Goal: Task Accomplishment & Management: Manage account settings

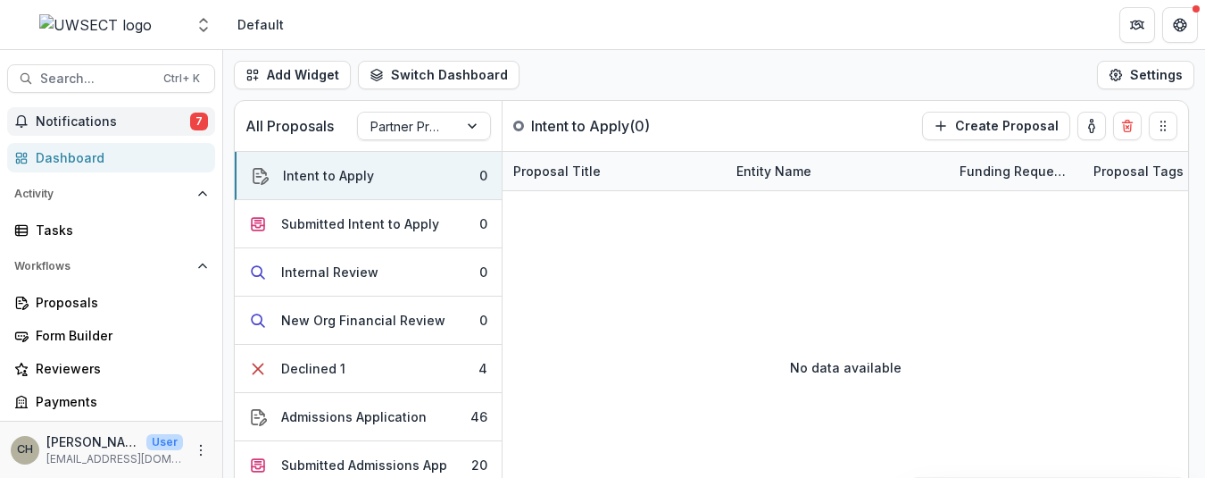
click at [101, 132] on button "Notifications 7" at bounding box center [111, 121] width 208 height 29
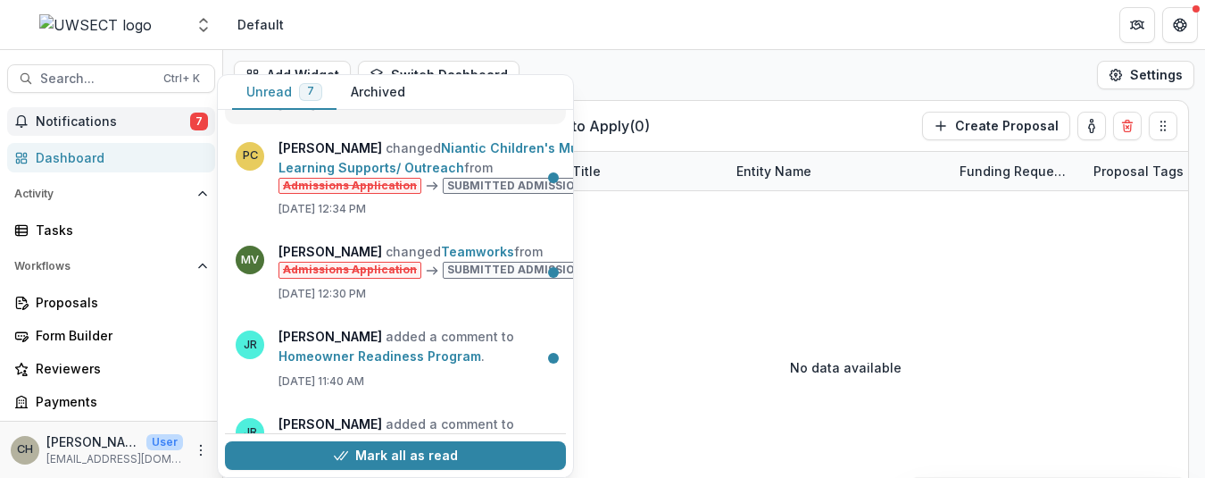
scroll to position [268, 0]
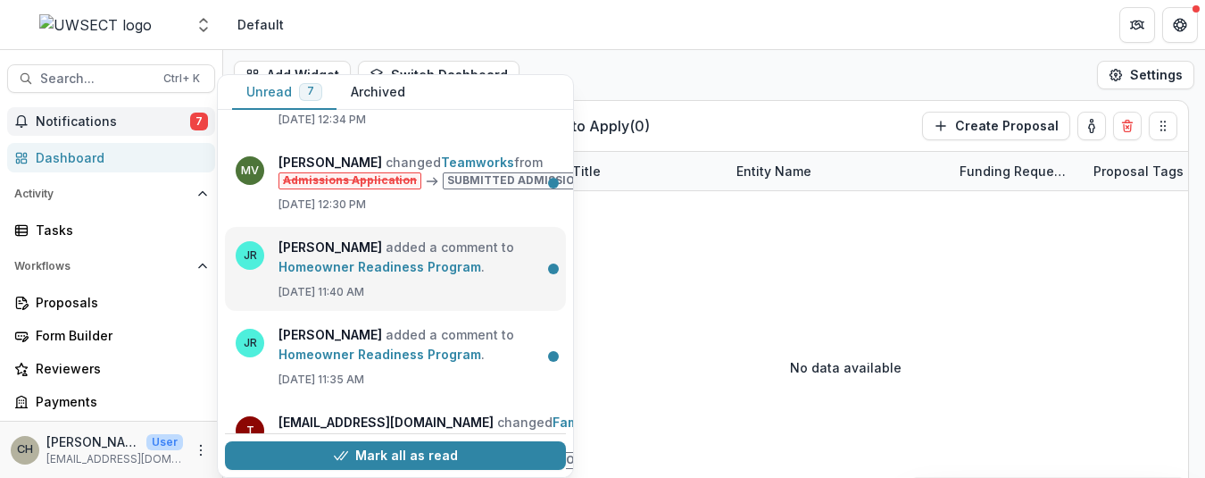
click at [437, 262] on link "Homeowner Readiness Program" at bounding box center [379, 266] width 203 height 15
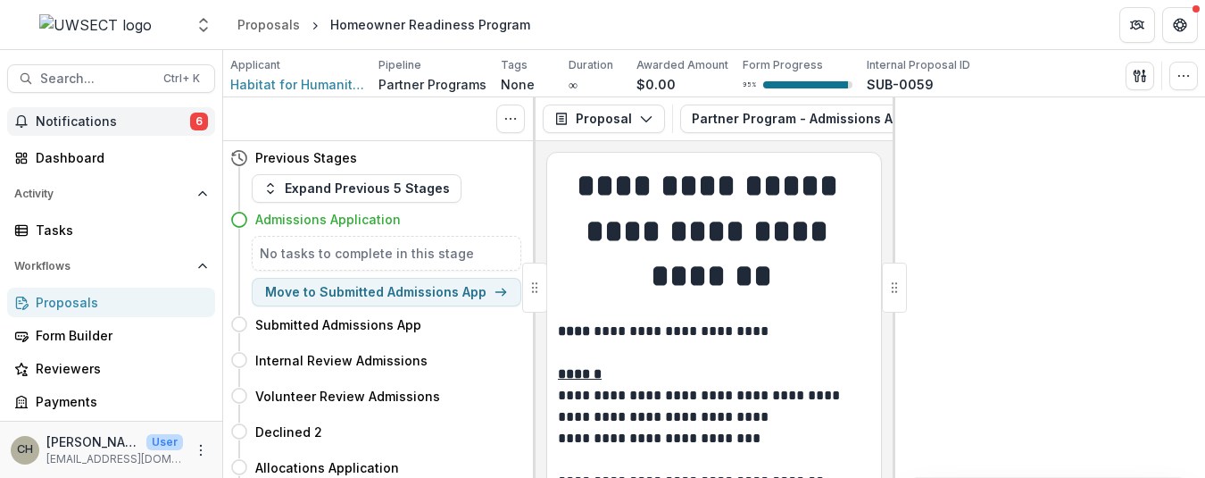
click at [119, 122] on span "Notifications" at bounding box center [113, 121] width 154 height 15
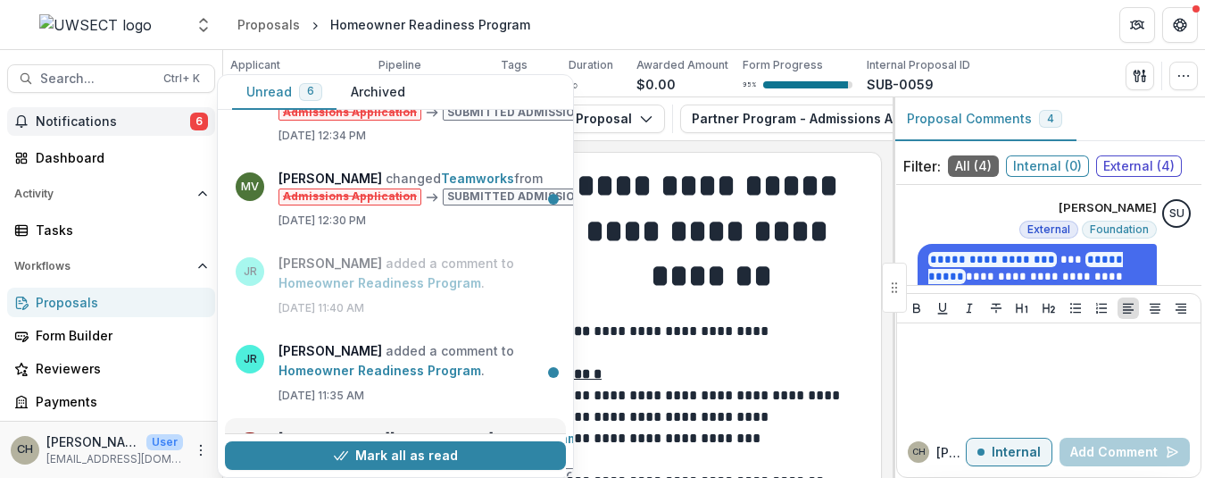
scroll to position [354, 0]
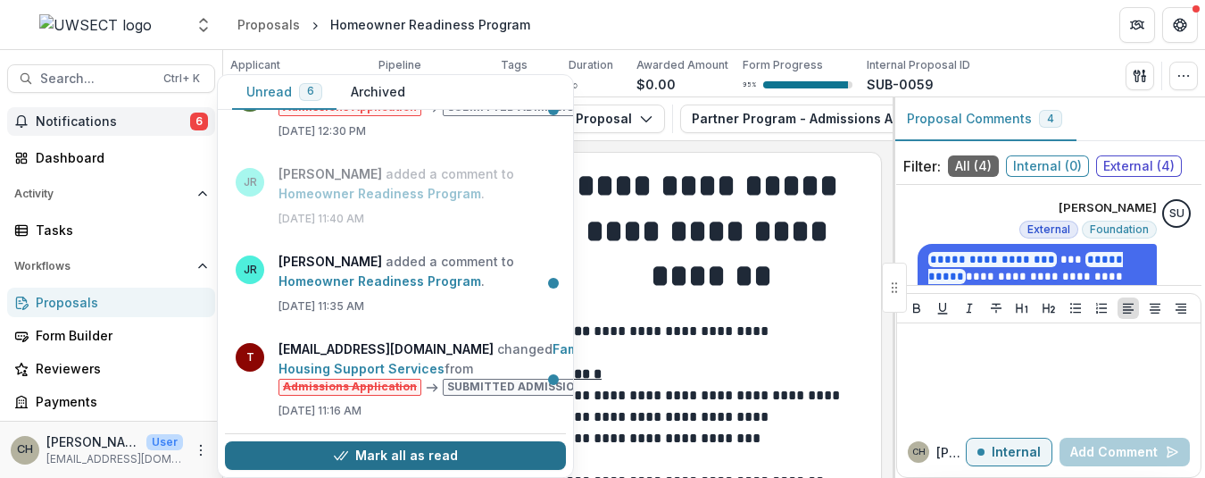
click at [428, 443] on button "Mark all as read" at bounding box center [395, 455] width 341 height 29
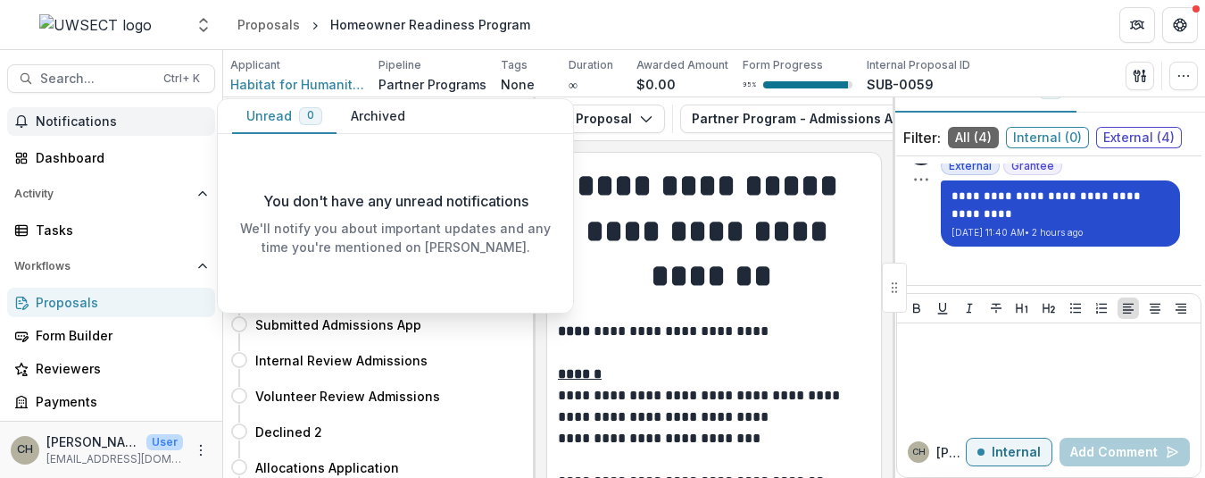
scroll to position [51, 0]
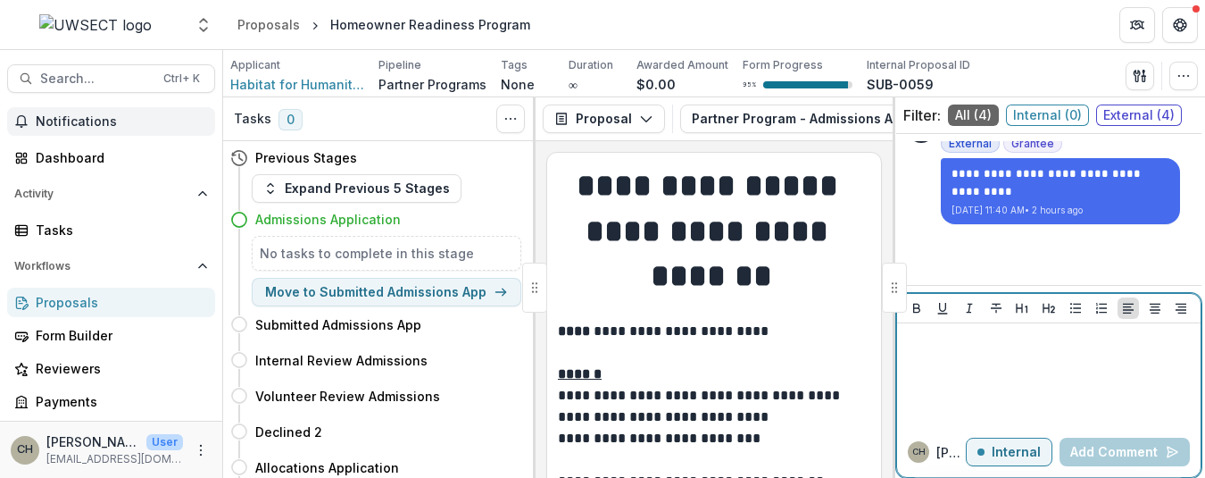
click at [1040, 370] on div at bounding box center [1048, 374] width 289 height 89
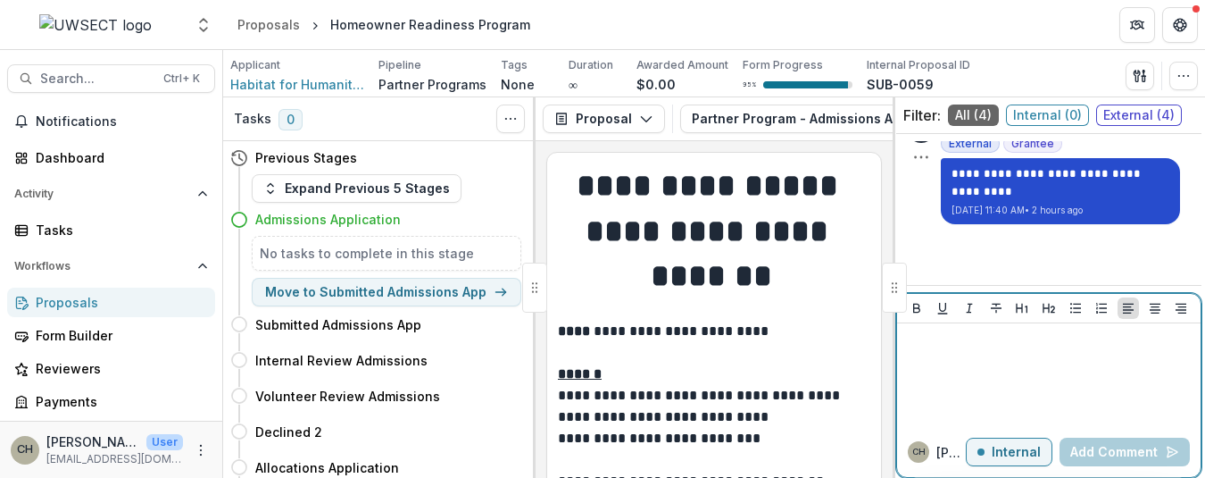
scroll to position [490, 0]
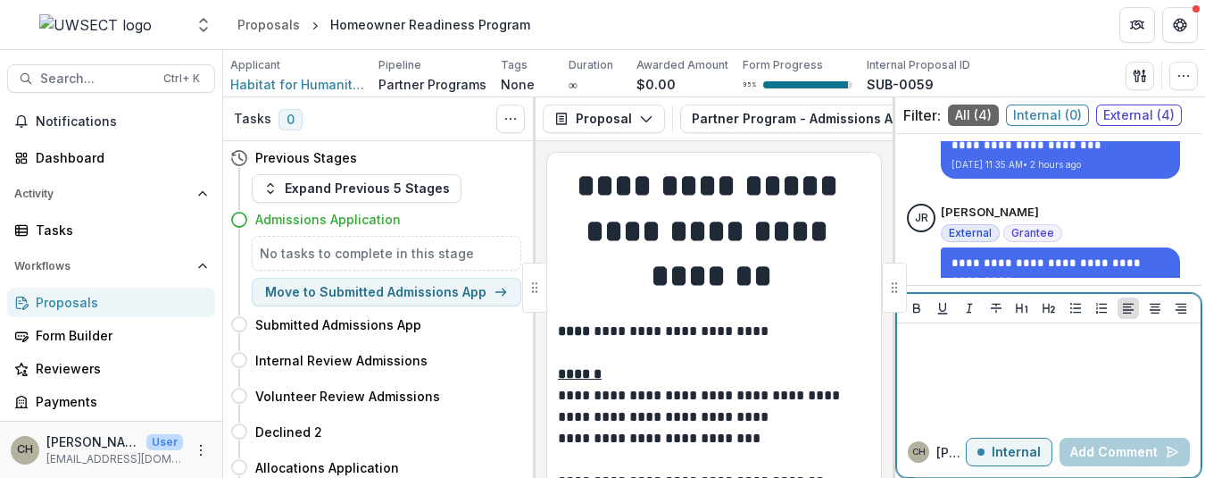
click at [984, 461] on button "Internal" at bounding box center [1009, 451] width 87 height 29
click at [970, 361] on div at bounding box center [1048, 374] width 289 height 89
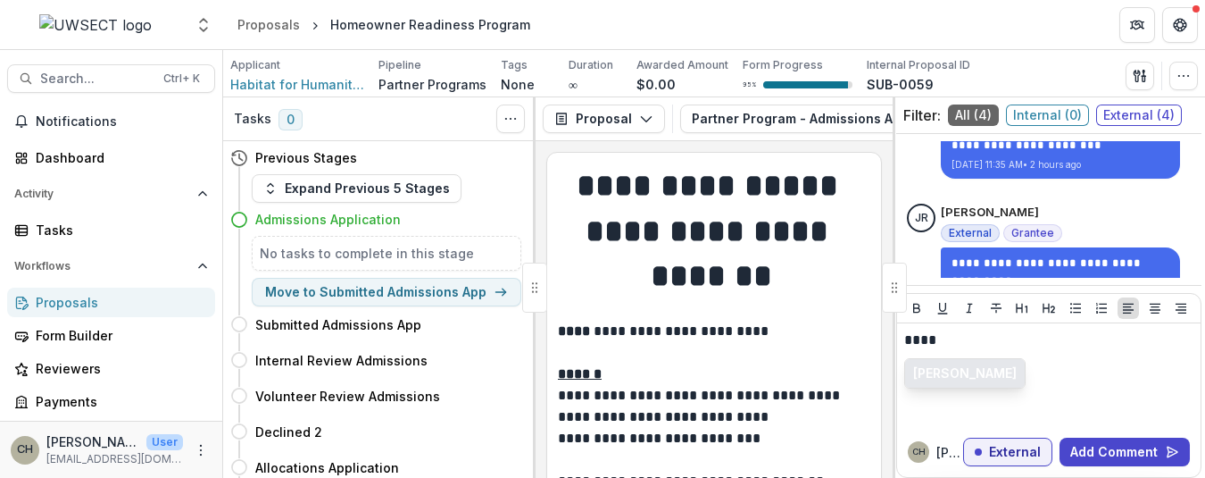
click at [968, 363] on button "[PERSON_NAME]" at bounding box center [965, 373] width 120 height 29
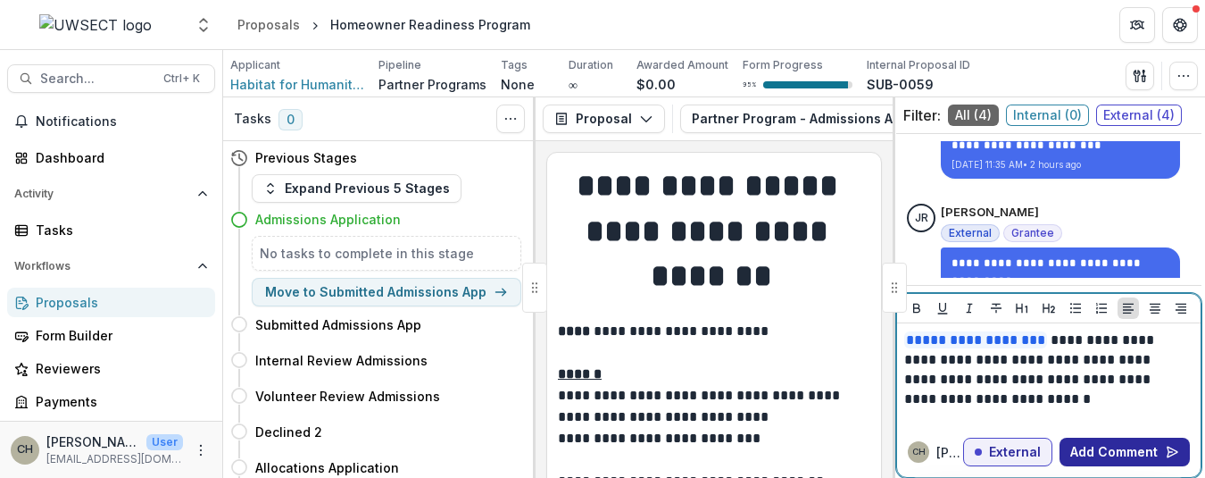
click at [1109, 456] on button "Add Comment" at bounding box center [1124, 451] width 130 height 29
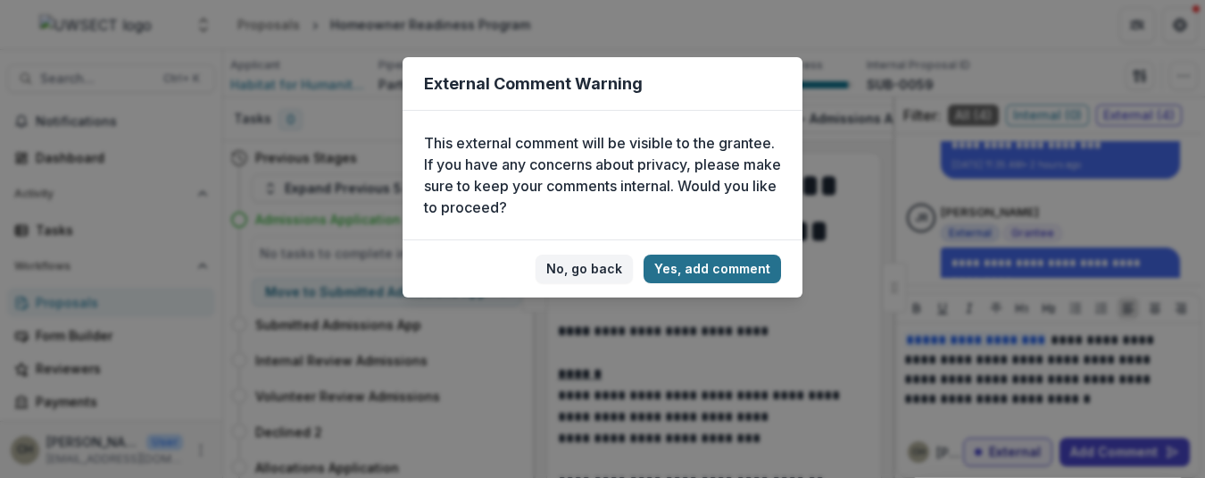
click at [701, 263] on button "Yes, add comment" at bounding box center [712, 268] width 137 height 29
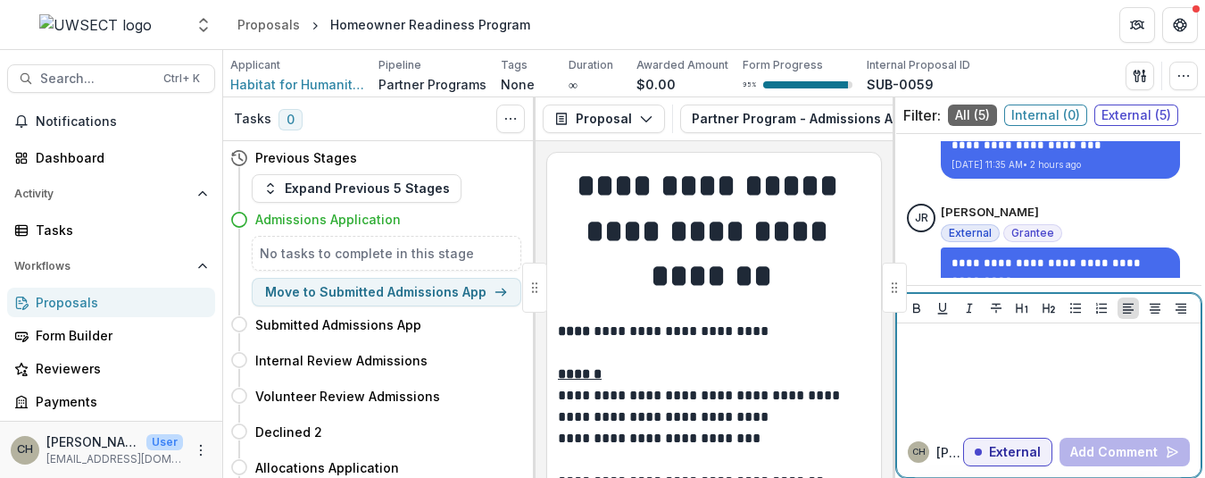
click at [1010, 358] on div at bounding box center [1048, 374] width 289 height 89
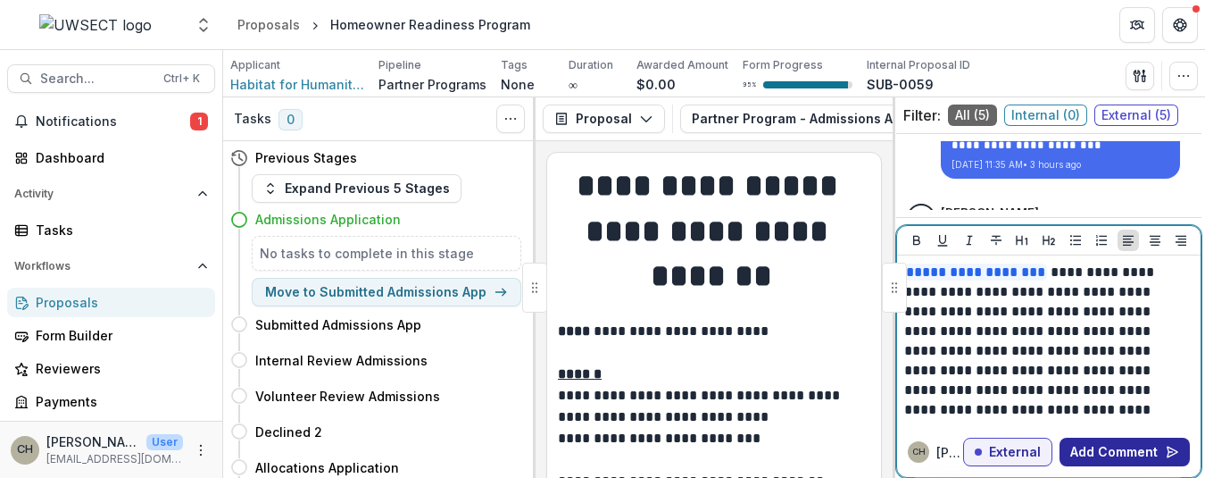
click at [1112, 451] on button "Add Comment" at bounding box center [1124, 451] width 130 height 29
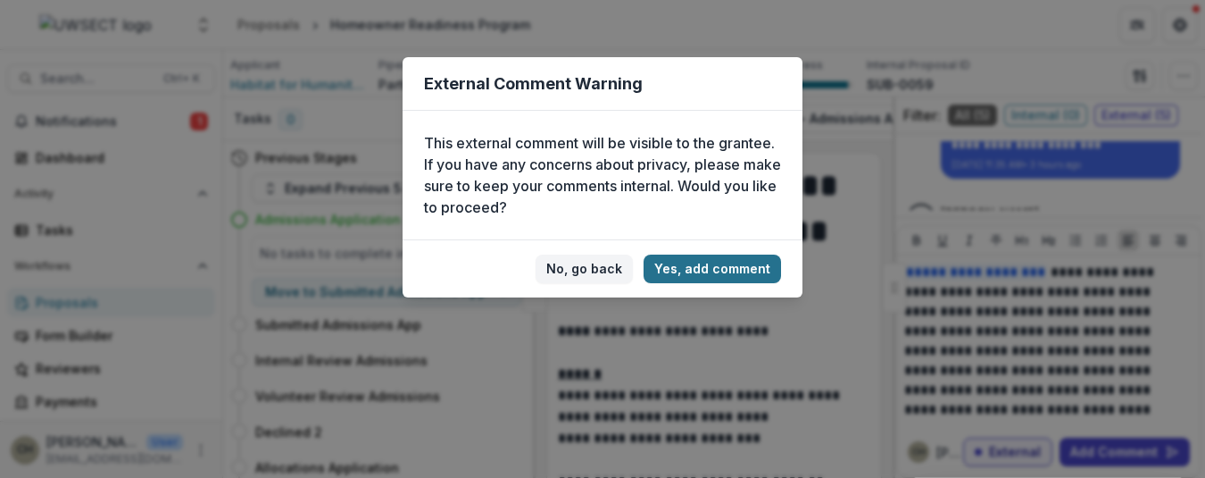
click at [694, 264] on button "Yes, add comment" at bounding box center [712, 268] width 137 height 29
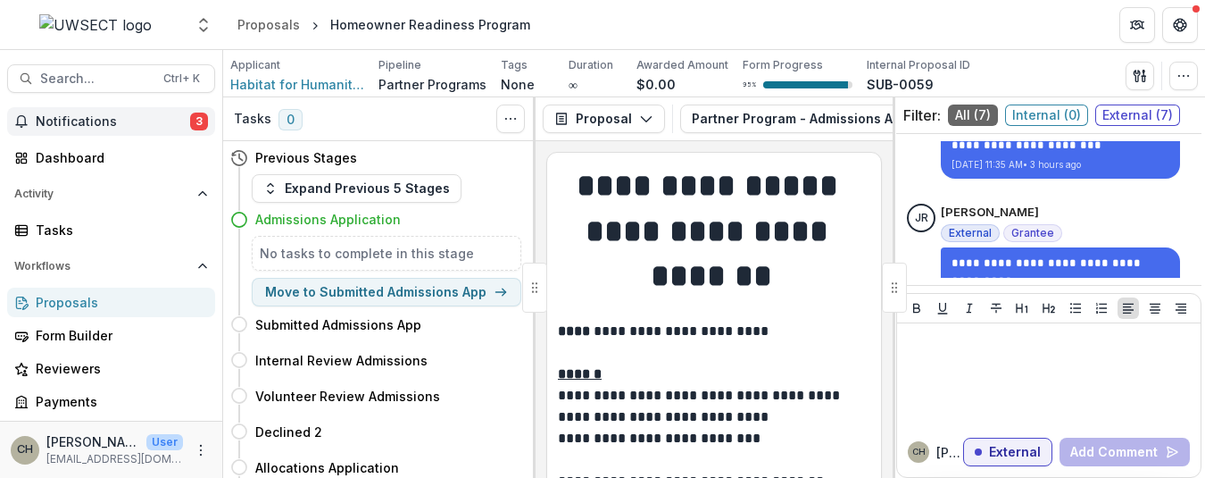
click at [149, 123] on span "Notifications" at bounding box center [113, 121] width 154 height 15
click at [162, 128] on span "Notifications" at bounding box center [113, 121] width 154 height 15
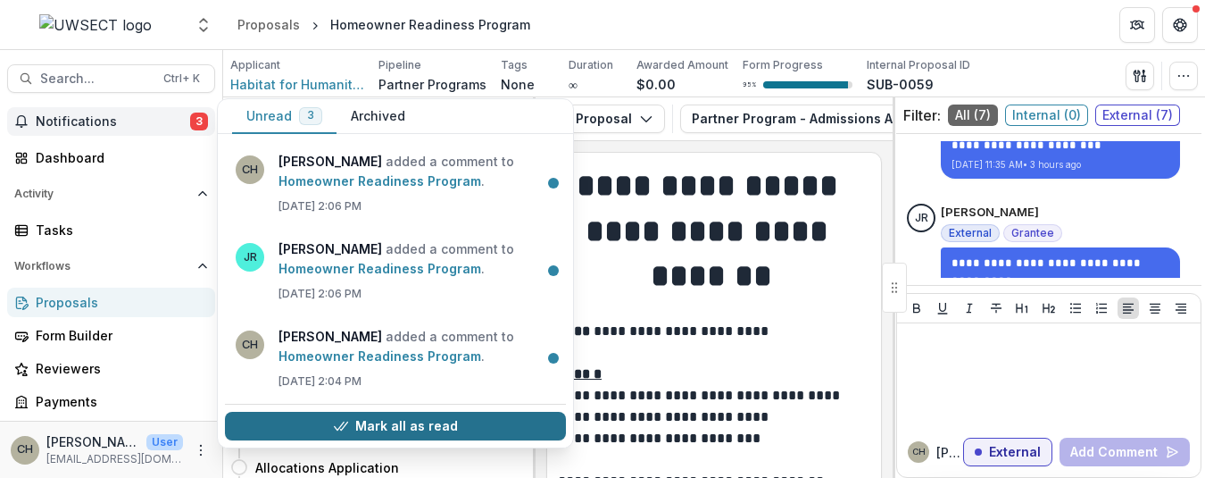
click at [397, 423] on button "Mark all as read" at bounding box center [395, 425] width 341 height 29
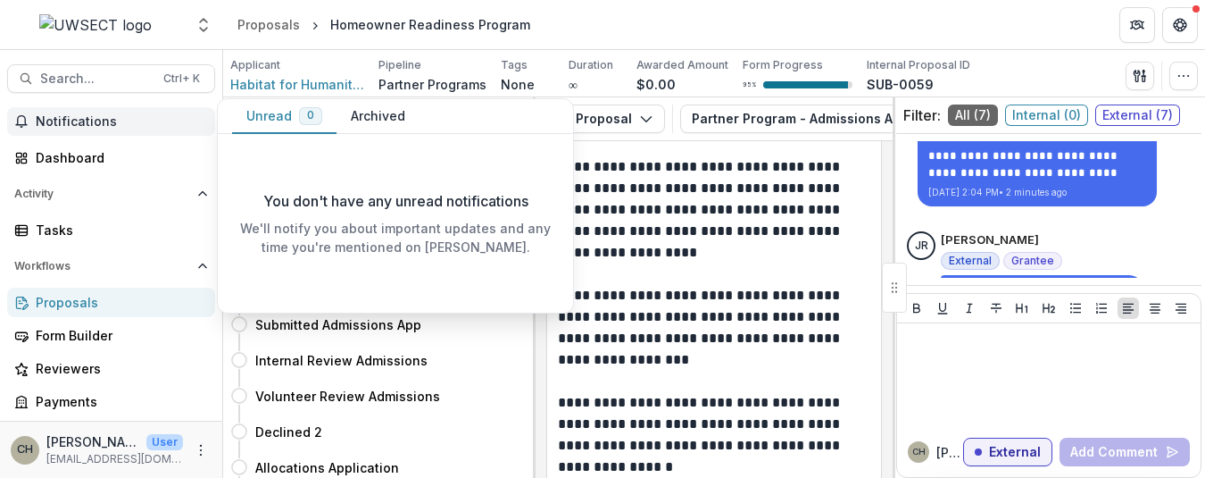
scroll to position [714, 0]
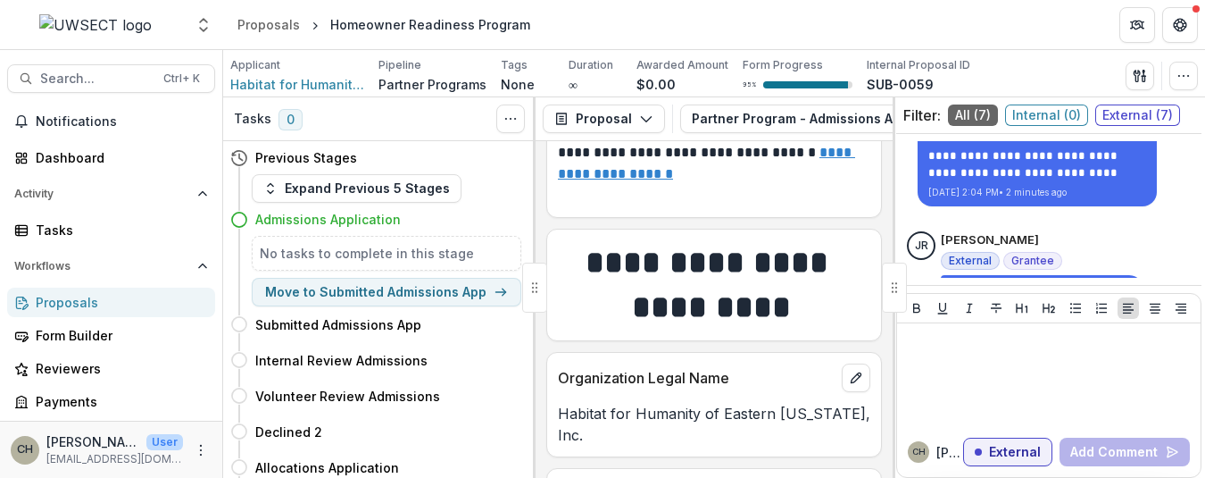
click at [616, 29] on header "Proposals Homeowner Readiness Program" at bounding box center [714, 24] width 982 height 49
click at [58, 335] on div "Form Builder" at bounding box center [118, 335] width 165 height 19
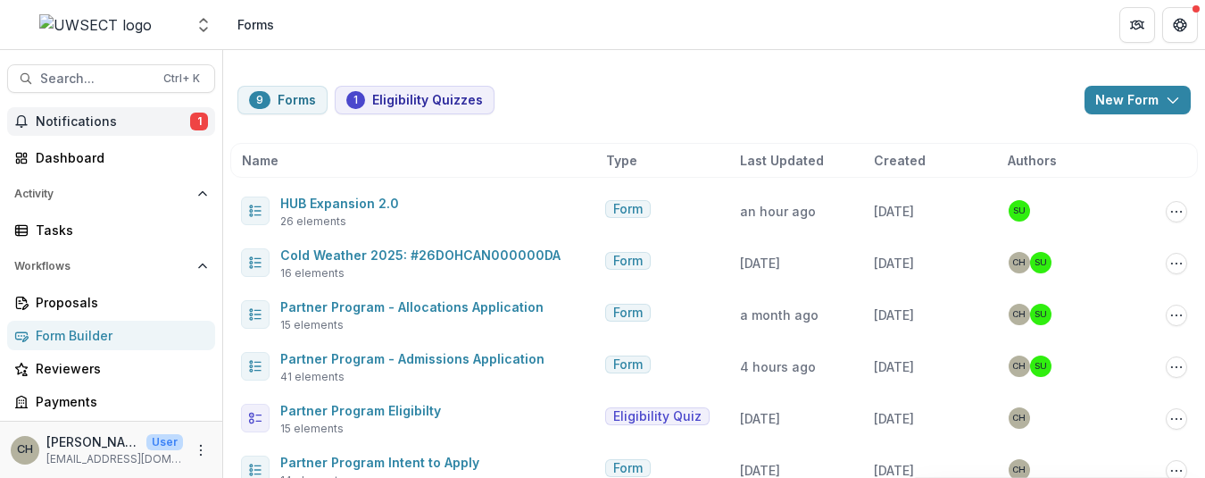
click at [118, 130] on button "Notifications 1" at bounding box center [111, 121] width 208 height 29
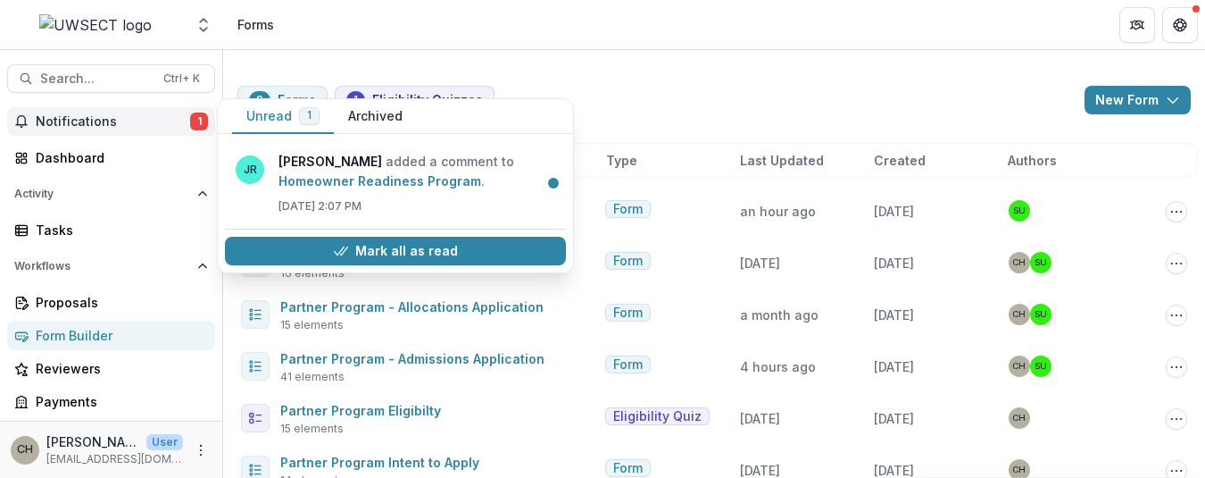
click at [150, 123] on span "Notifications" at bounding box center [113, 121] width 154 height 15
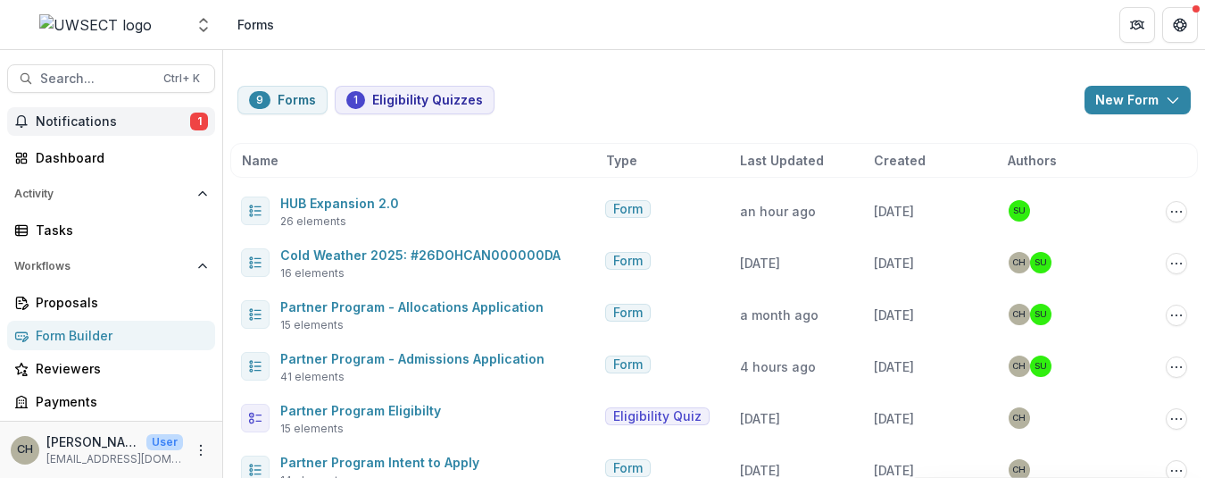
click at [150, 123] on span "Notifications" at bounding box center [113, 121] width 154 height 15
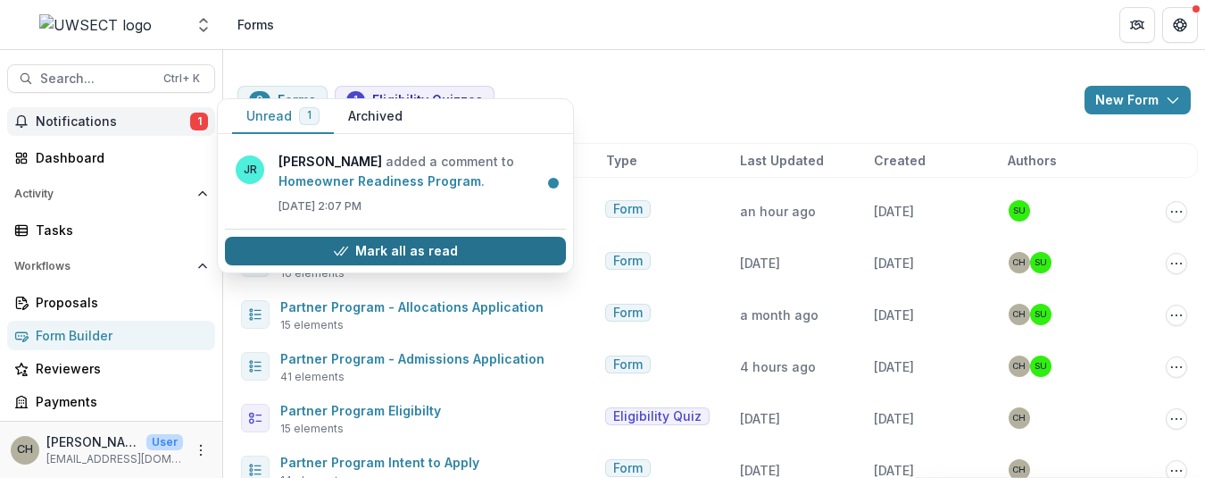
click at [322, 246] on button "Mark all as read" at bounding box center [395, 251] width 341 height 29
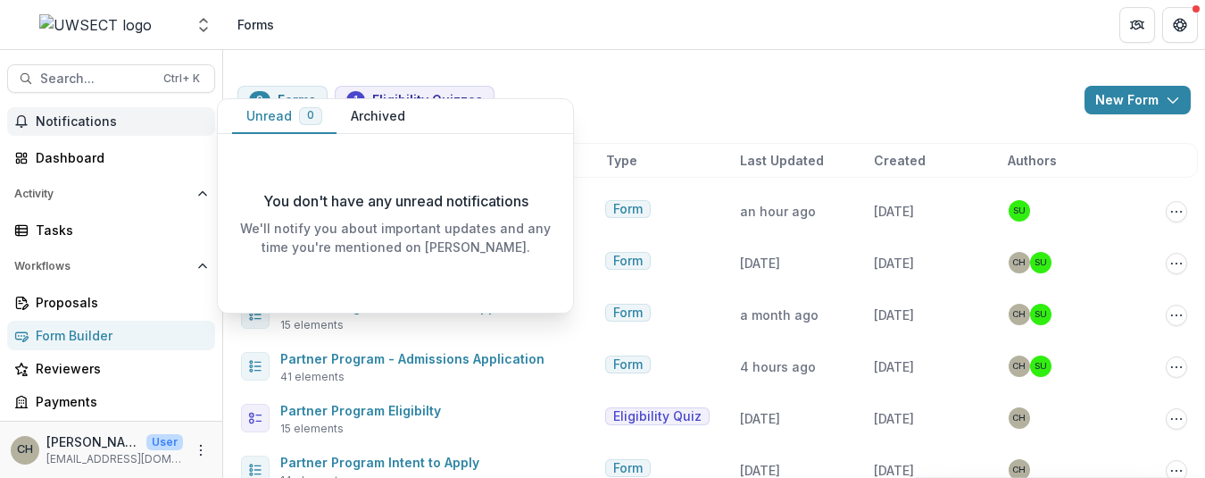
click at [79, 128] on span "Notifications" at bounding box center [122, 121] width 172 height 15
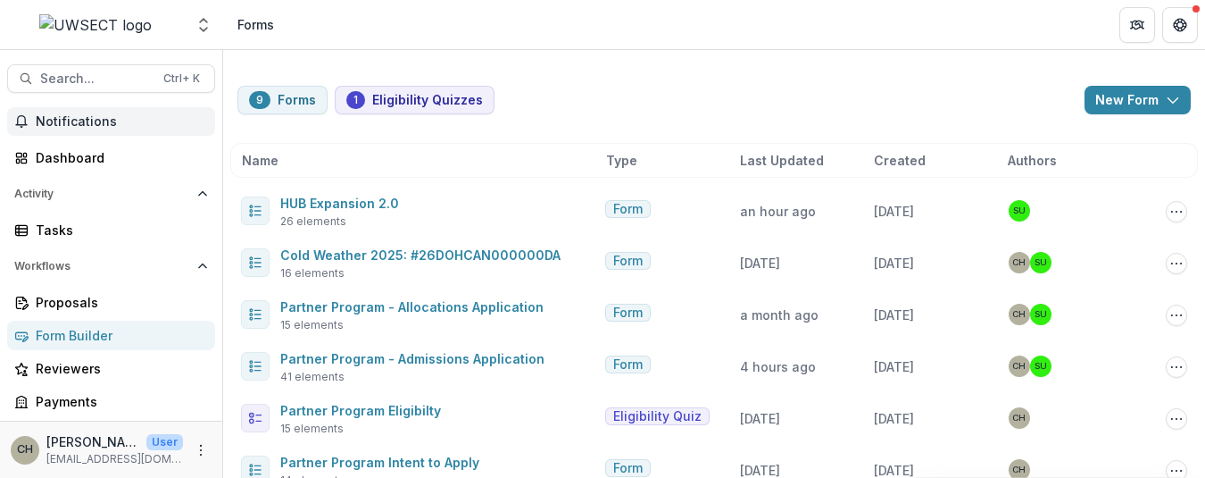
click at [82, 126] on span "Notifications" at bounding box center [122, 121] width 172 height 15
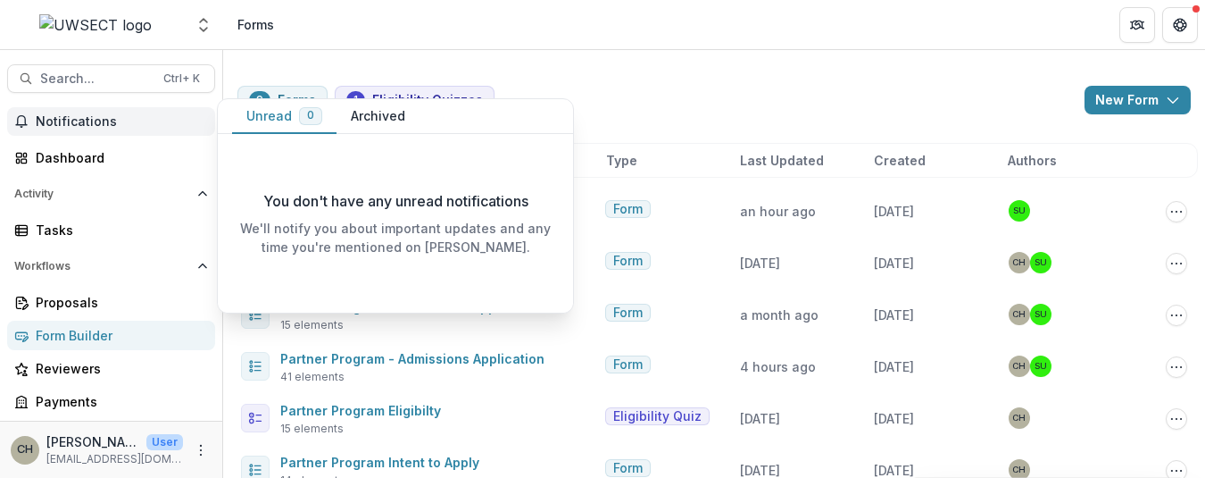
click at [394, 109] on button "Archived" at bounding box center [377, 116] width 83 height 35
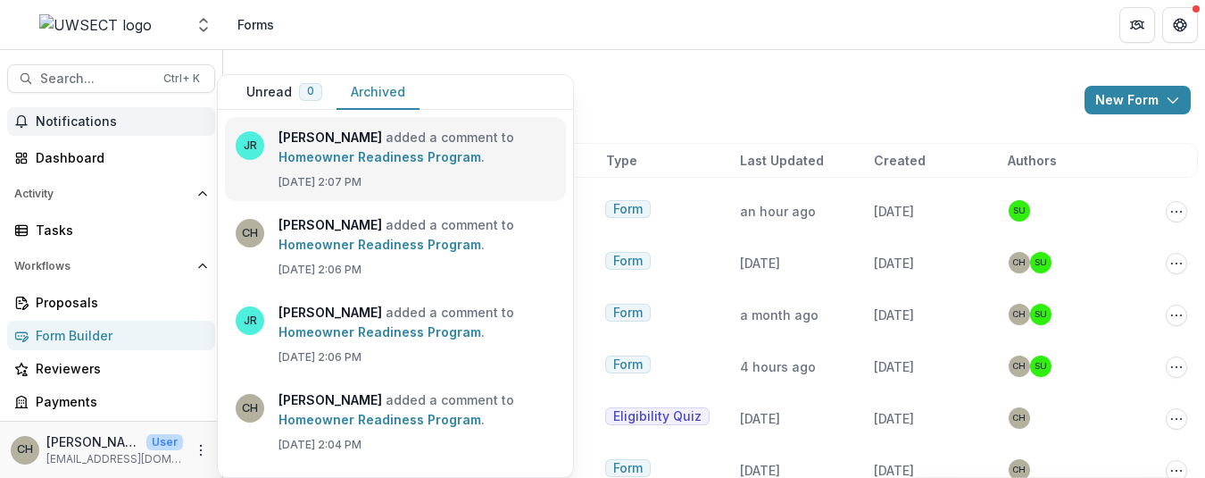
click at [345, 161] on link "Homeowner Readiness Program" at bounding box center [379, 156] width 203 height 15
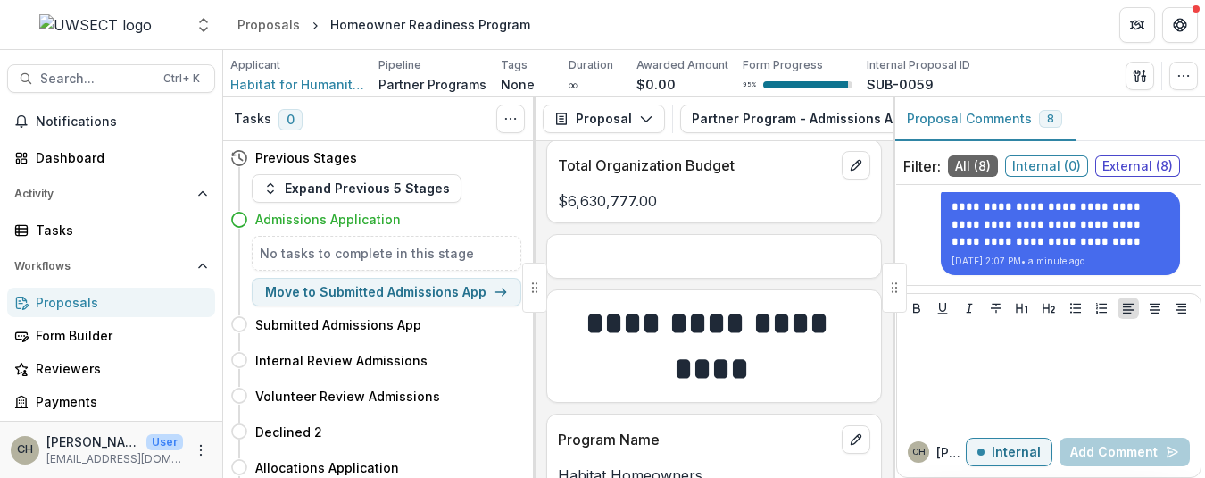
scroll to position [2142, 0]
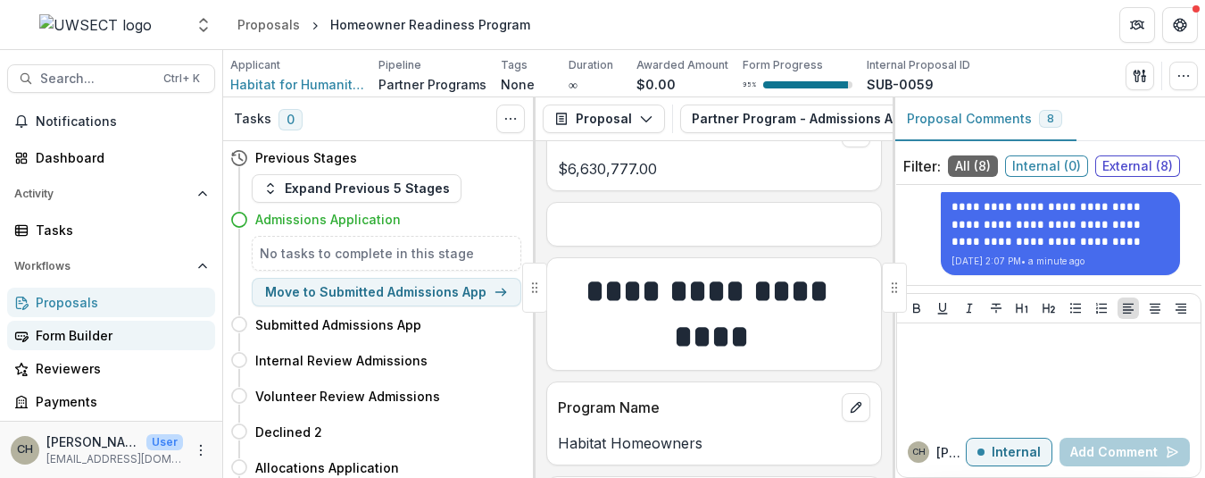
click at [67, 329] on div "Form Builder" at bounding box center [118, 335] width 165 height 19
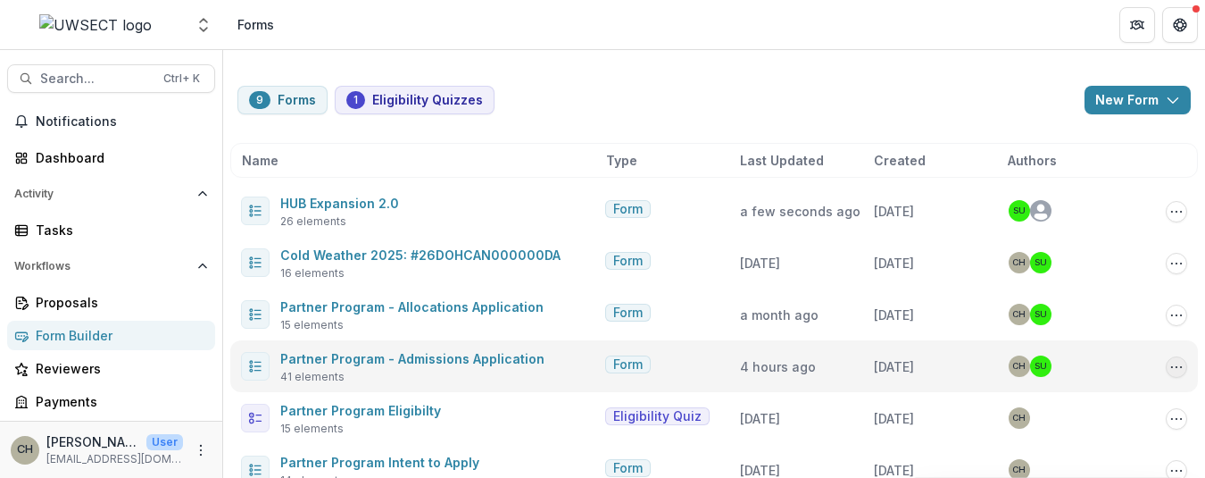
click at [1173, 360] on icon "Options" at bounding box center [1176, 367] width 14 height 14
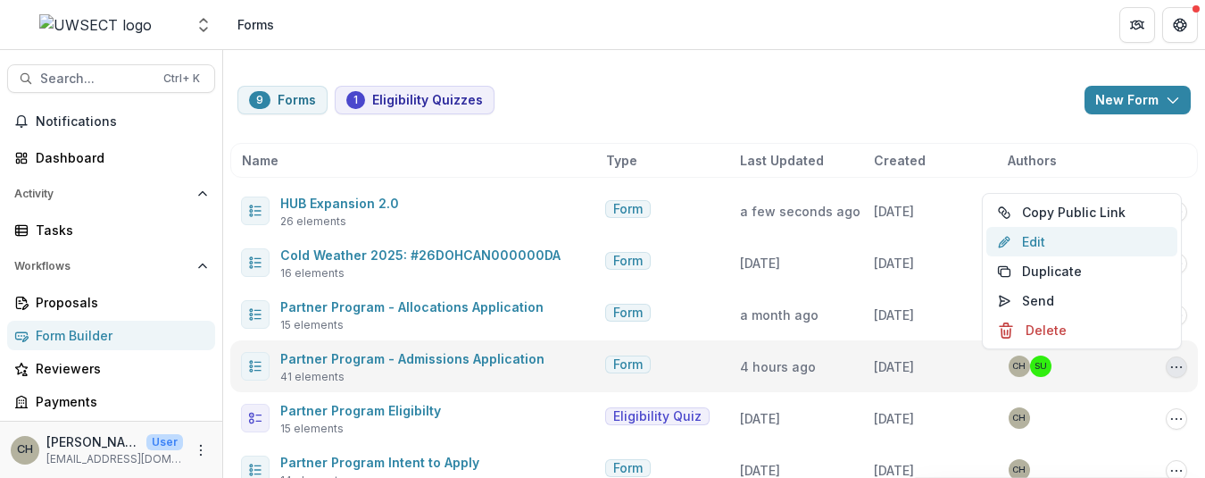
click at [1052, 237] on link "Edit" at bounding box center [1081, 241] width 191 height 29
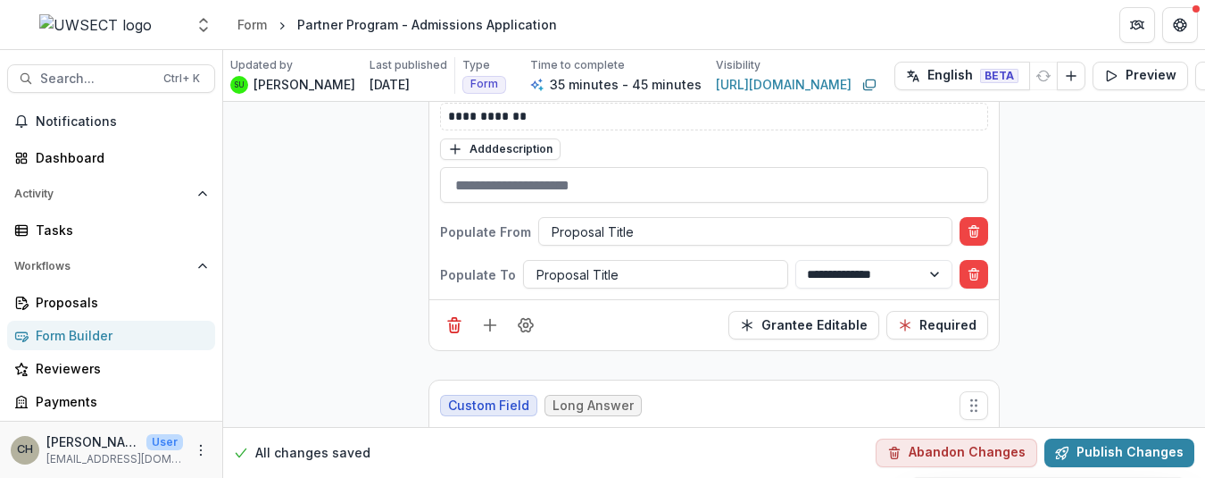
scroll to position [4820, 0]
click at [556, 193] on input "text" at bounding box center [714, 186] width 548 height 36
click at [99, 126] on span "Notifications" at bounding box center [122, 121] width 172 height 15
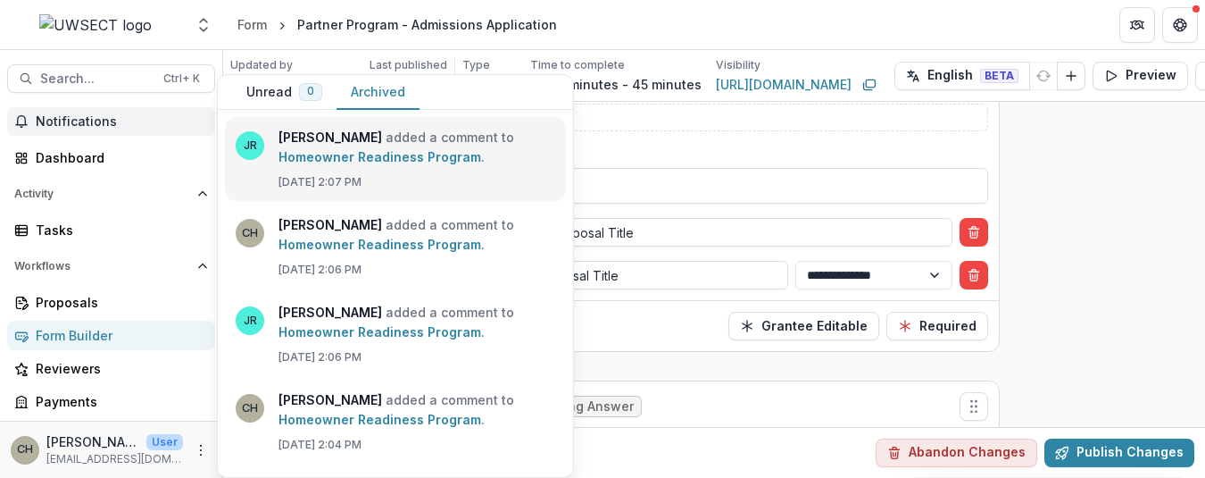
click at [469, 164] on link "Homeowner Readiness Program" at bounding box center [379, 156] width 203 height 15
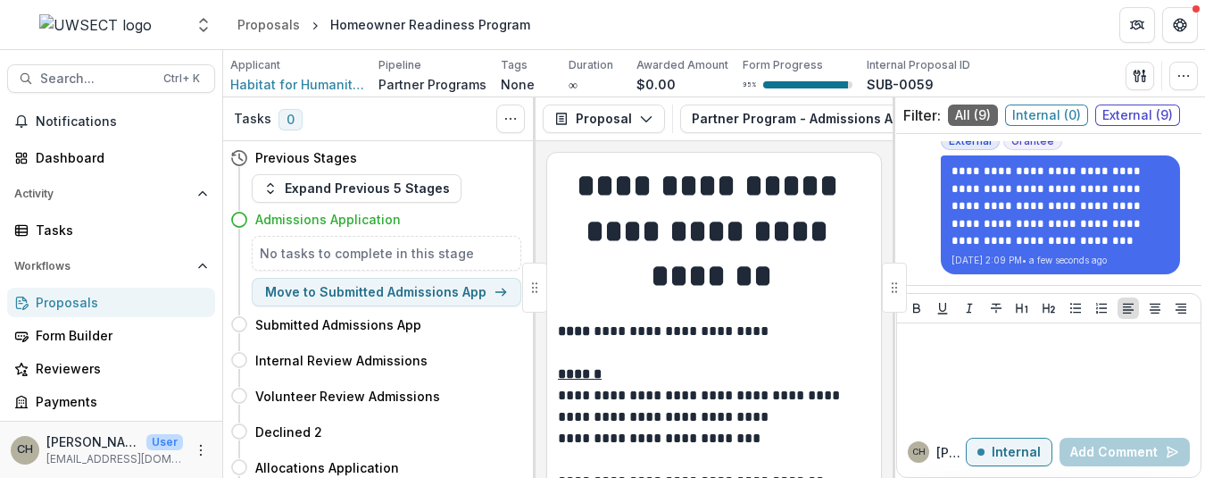
scroll to position [1375, 0]
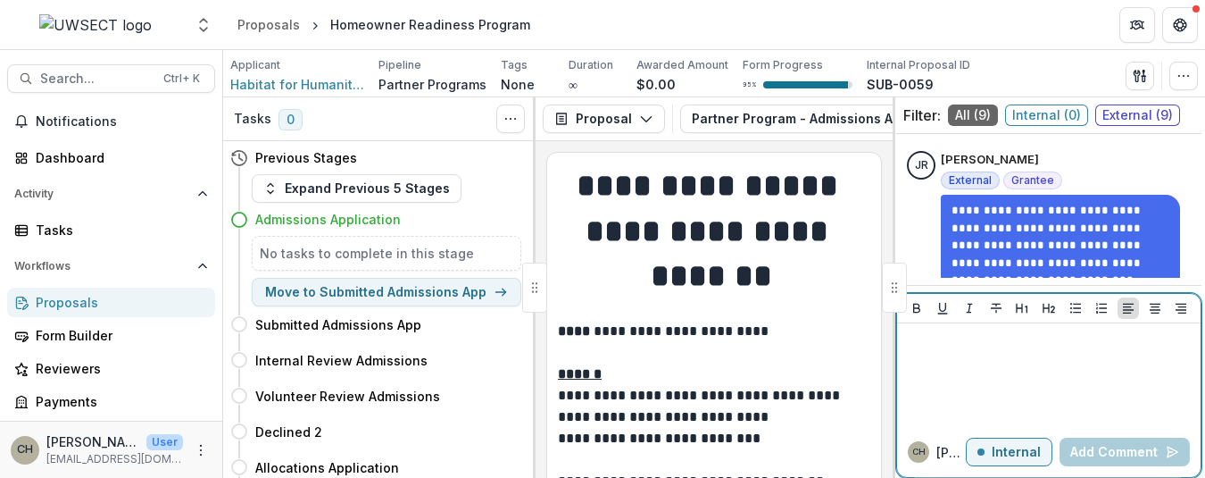
click at [956, 352] on div at bounding box center [1048, 374] width 289 height 89
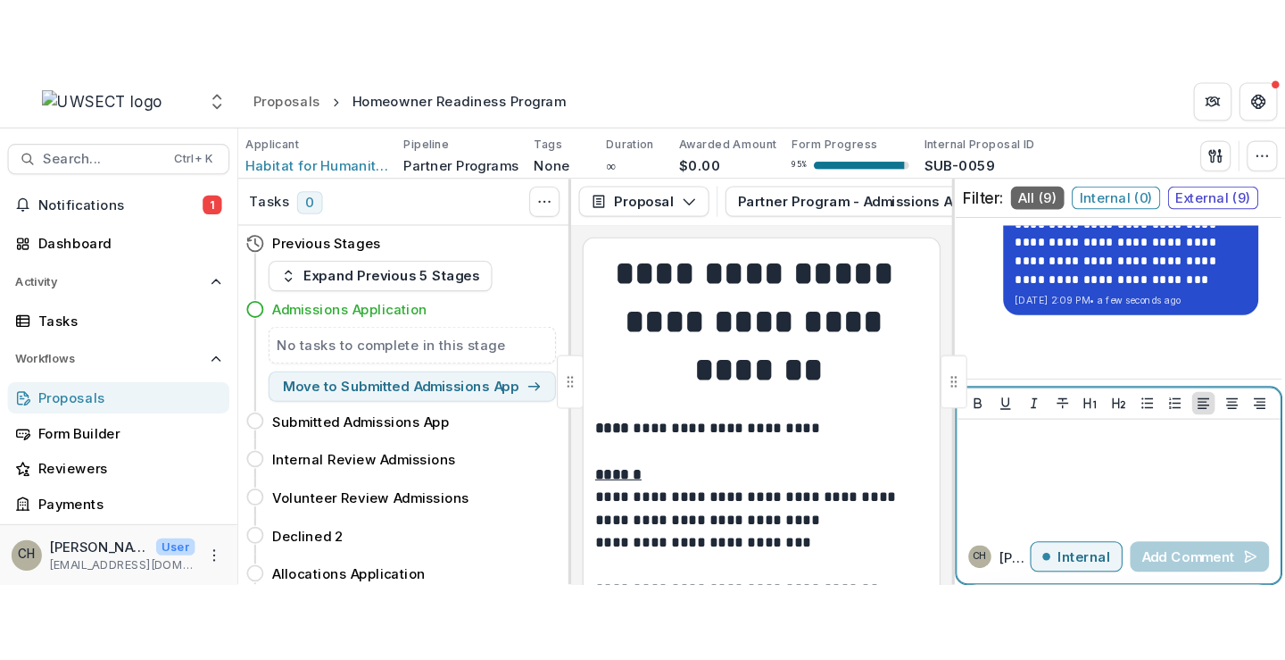
scroll to position [1465, 0]
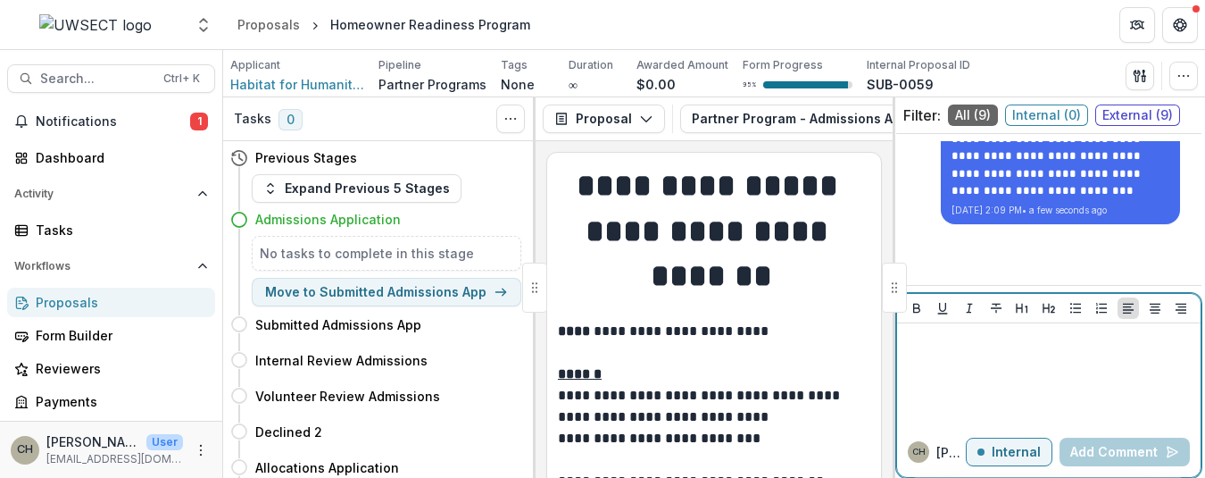
click at [983, 453] on div "button" at bounding box center [980, 451] width 7 height 7
click at [967, 368] on div at bounding box center [1048, 374] width 289 height 89
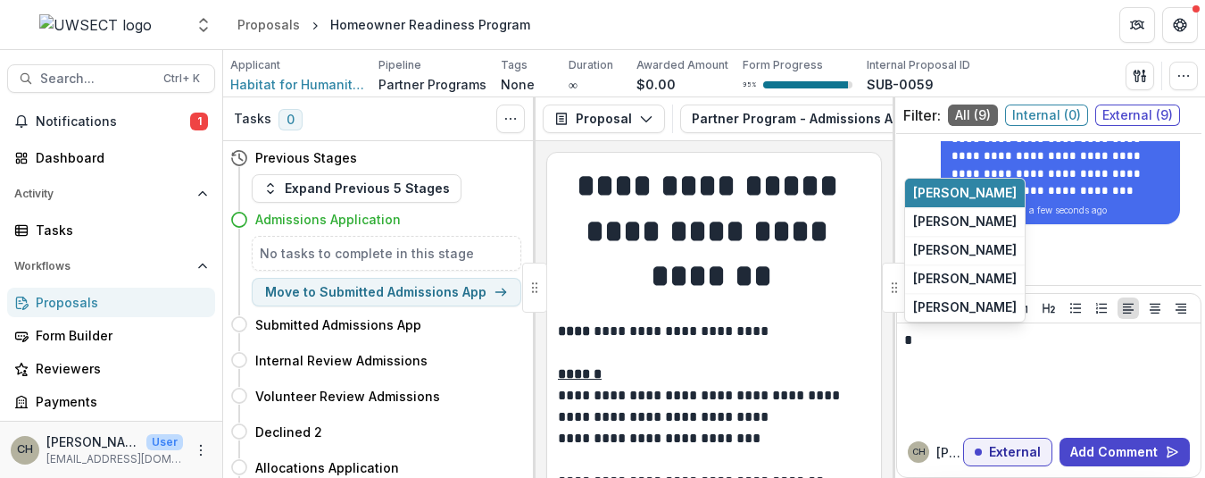
click at [1093, 246] on div "**********" at bounding box center [1048, 209] width 305 height 137
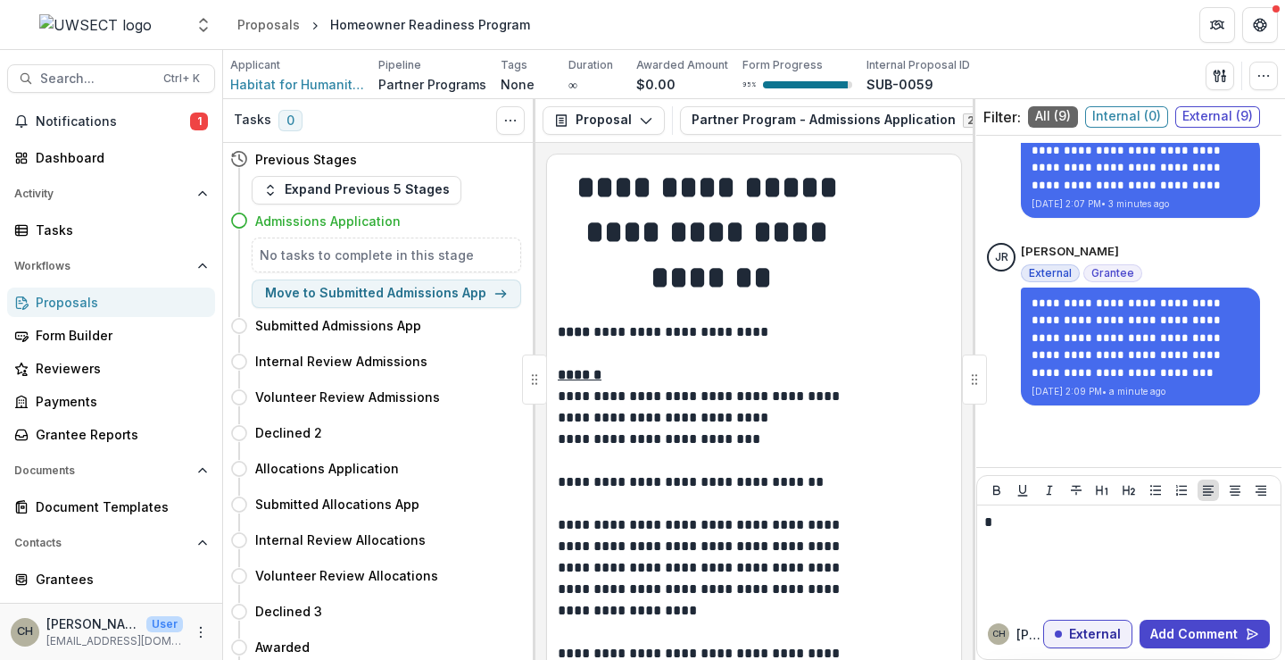
scroll to position [1284, 0]
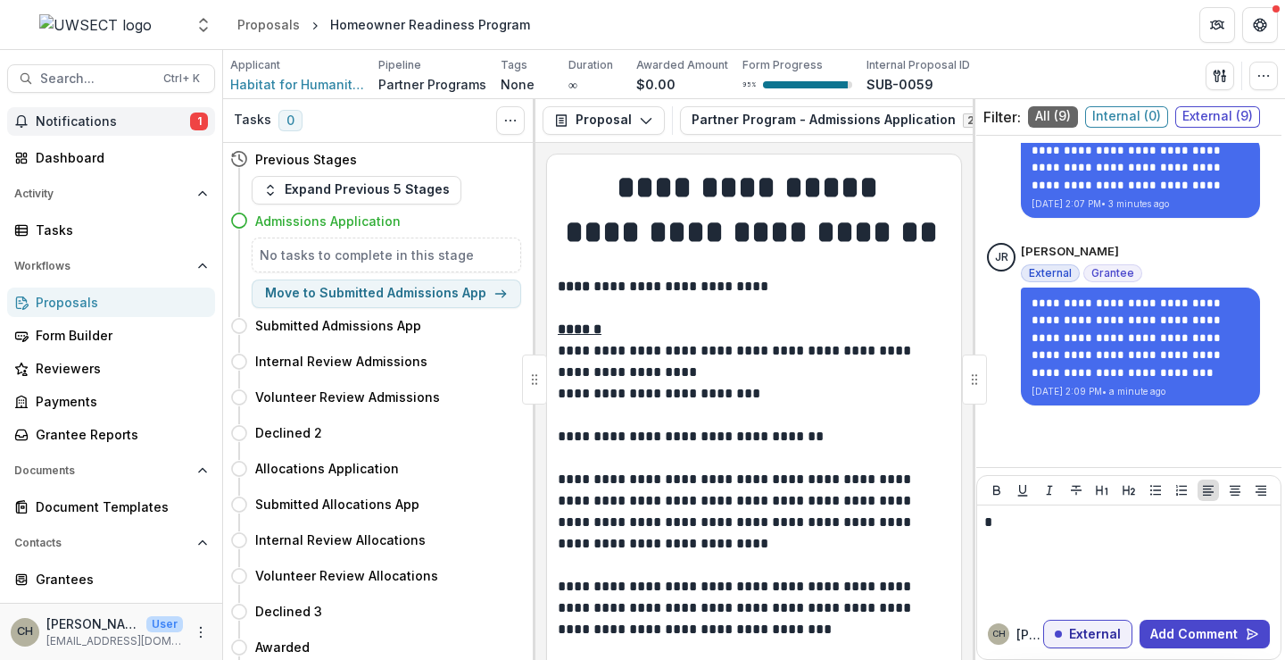
click at [110, 124] on span "Notifications" at bounding box center [113, 121] width 154 height 15
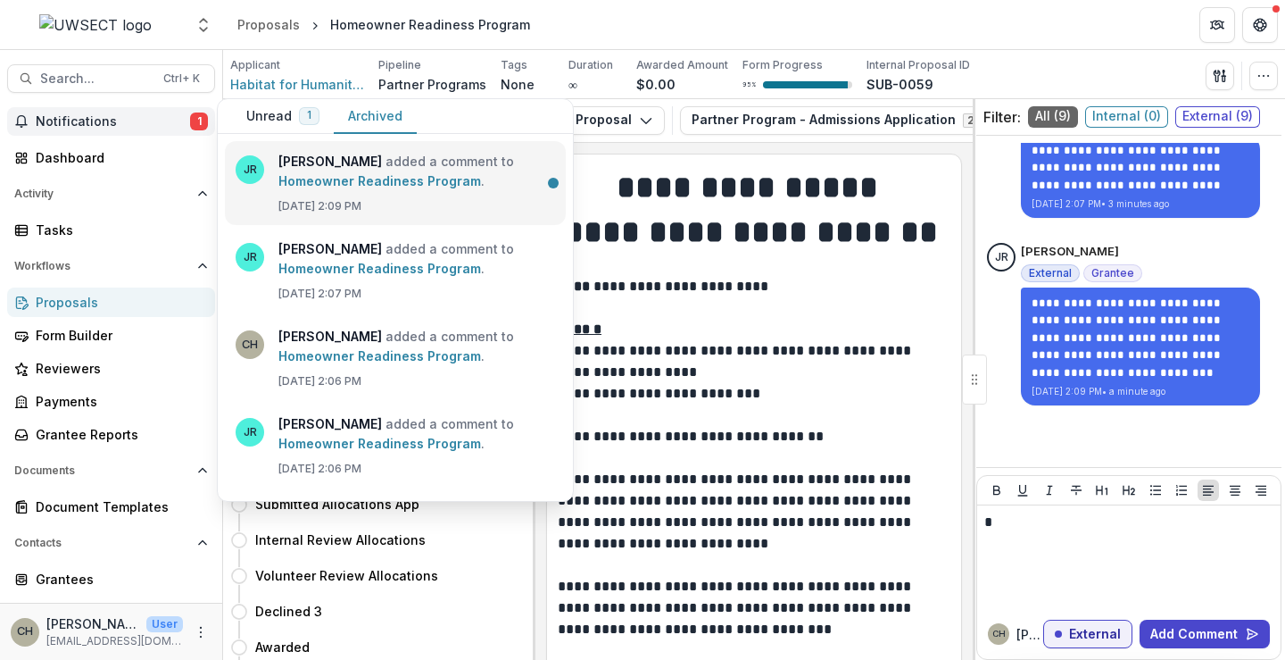
click at [319, 181] on link "Homeowner Readiness Program" at bounding box center [379, 180] width 203 height 15
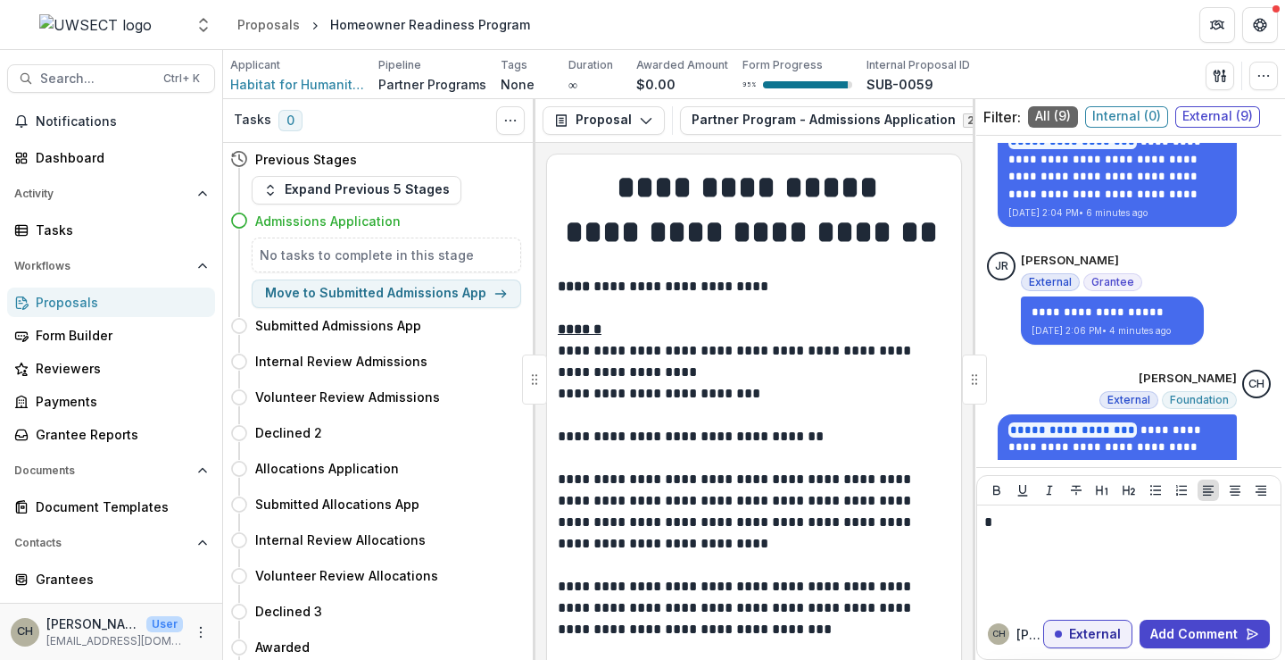
scroll to position [1283, 0]
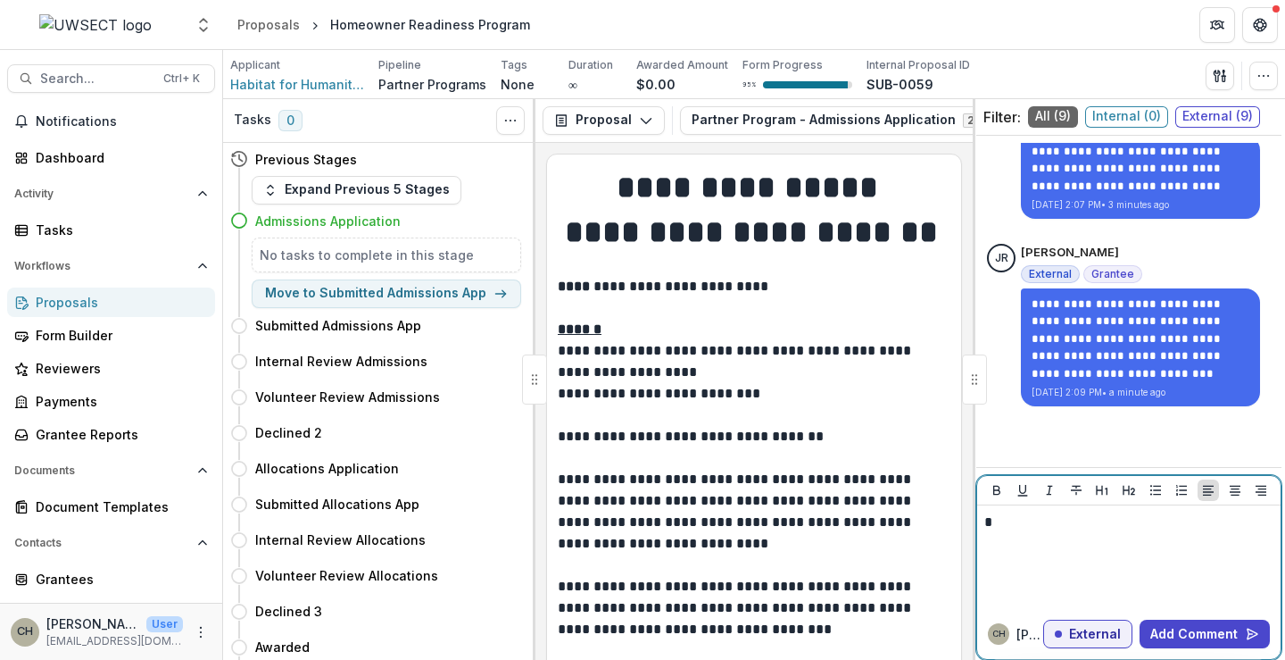
click at [1081, 477] on div "*" at bounding box center [1128, 556] width 289 height 89
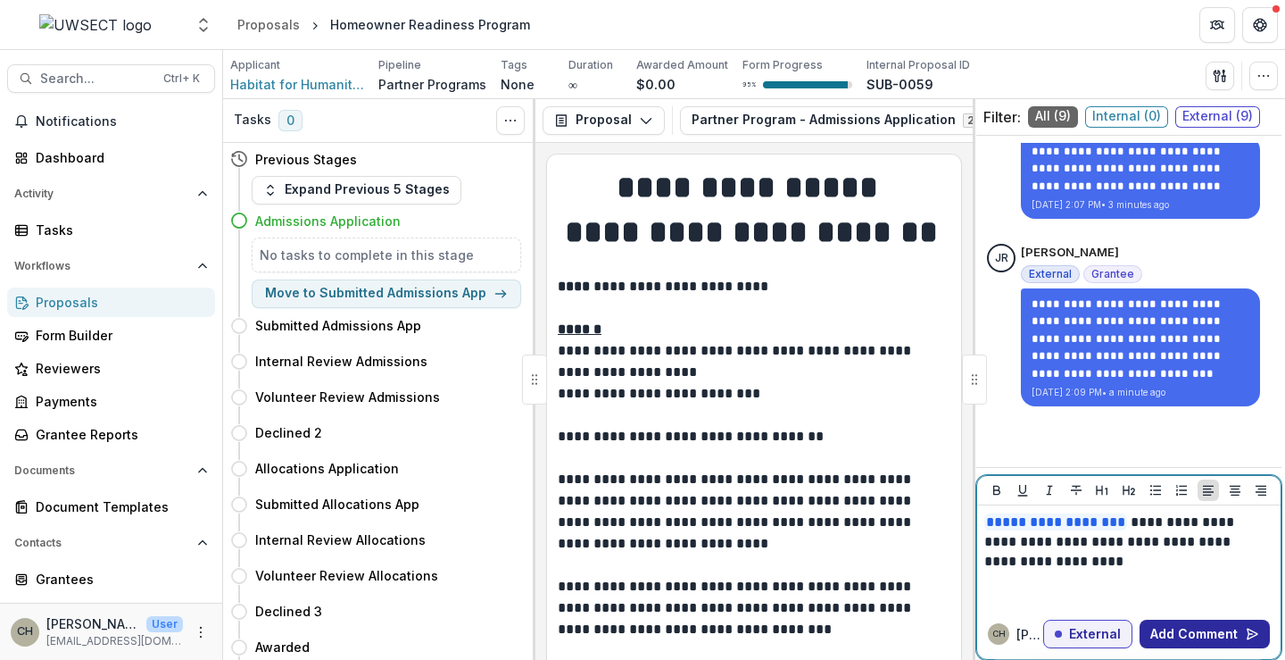
click at [1204, 477] on button "Add Comment" at bounding box center [1205, 633] width 130 height 29
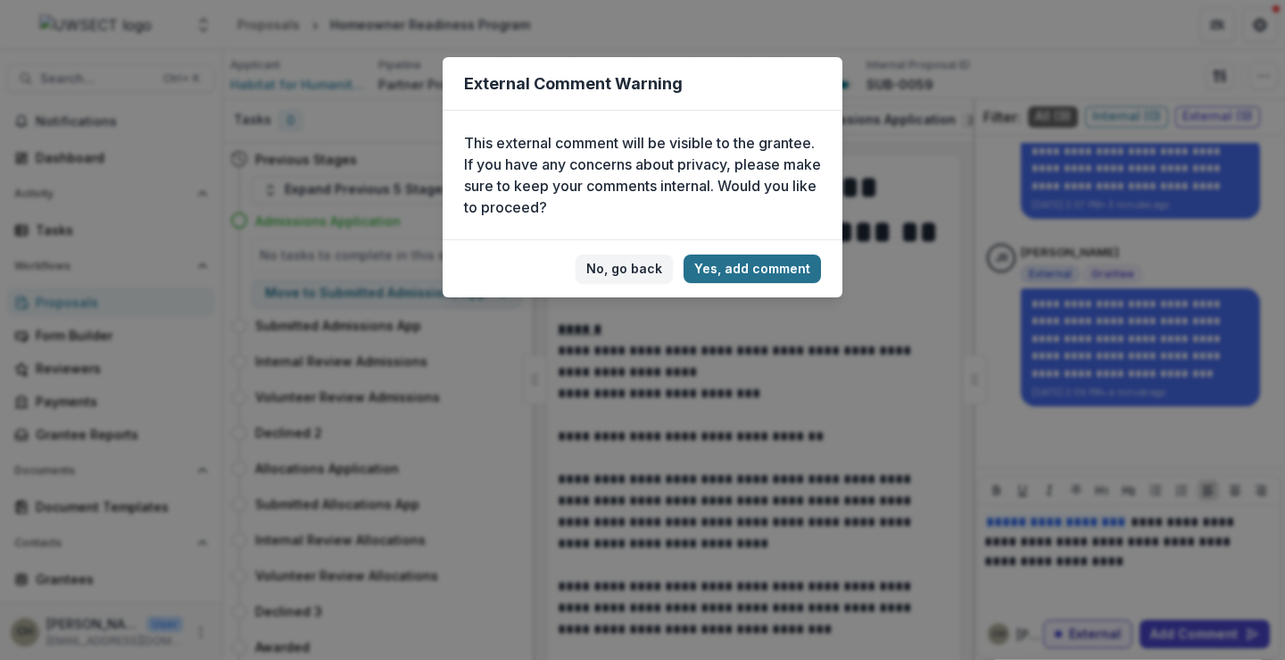
click at [767, 272] on button "Yes, add comment" at bounding box center [752, 268] width 137 height 29
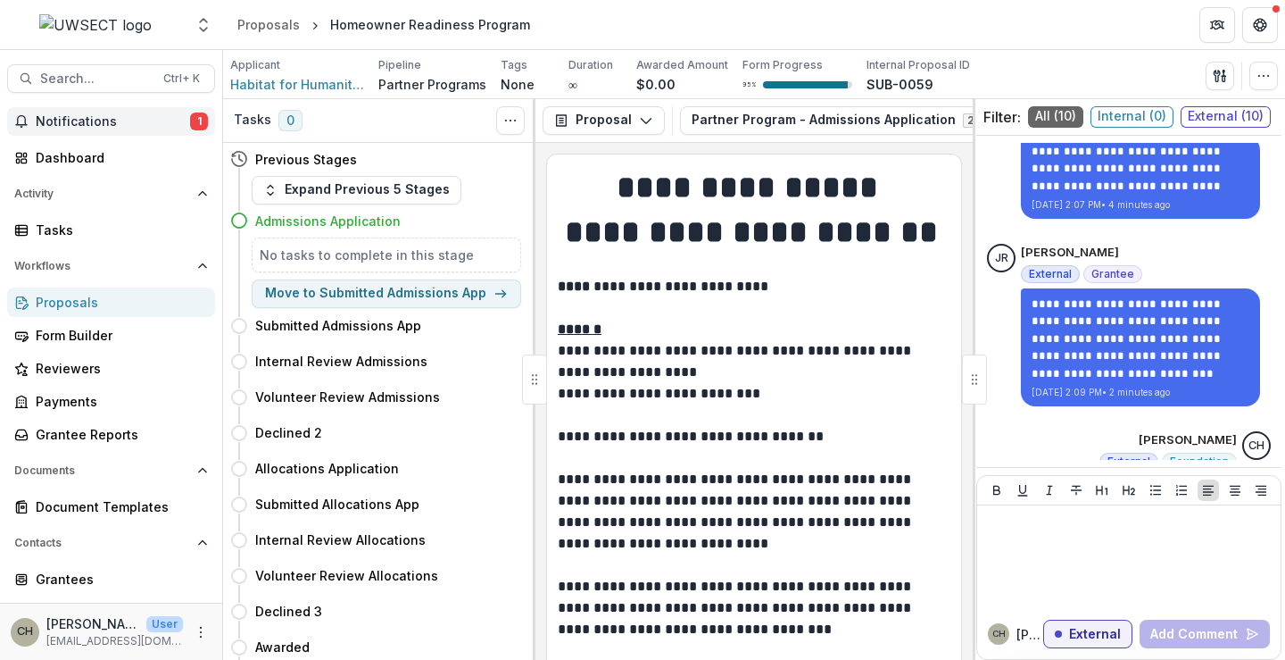
click at [96, 120] on span "Notifications" at bounding box center [113, 121] width 154 height 15
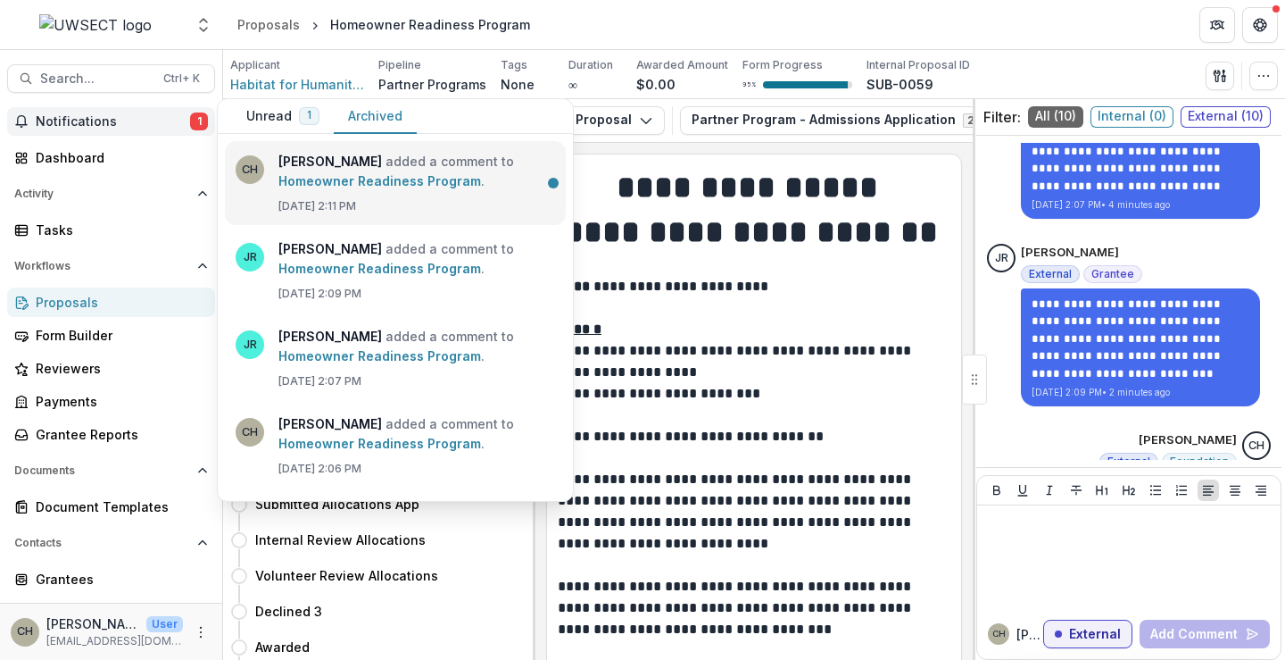
click at [427, 173] on link "Homeowner Readiness Program" at bounding box center [379, 180] width 203 height 15
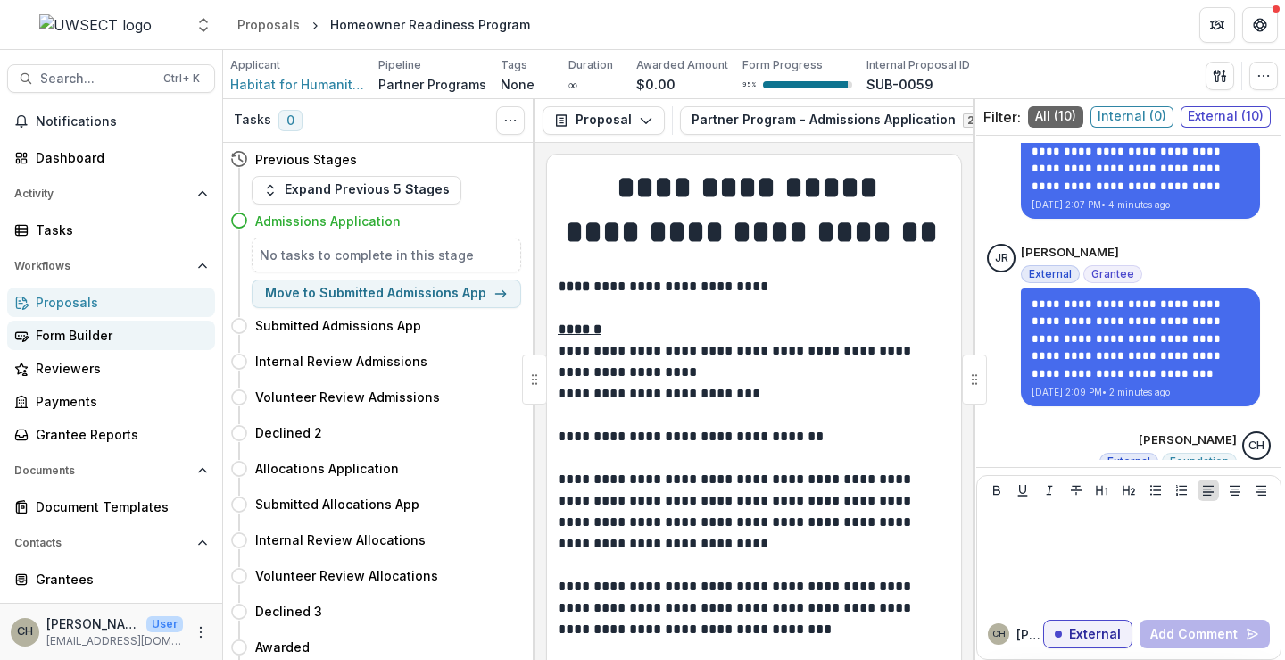
click at [65, 339] on div "Form Builder" at bounding box center [118, 335] width 165 height 19
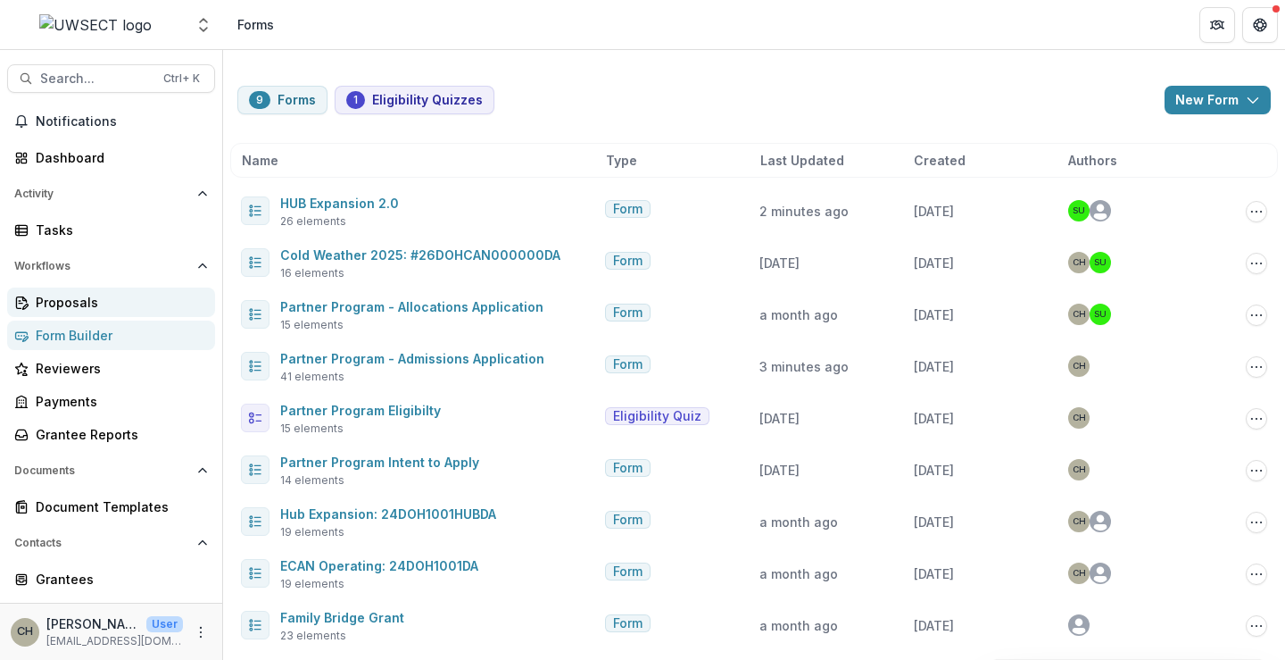
click at [55, 310] on div "Proposals" at bounding box center [118, 302] width 165 height 19
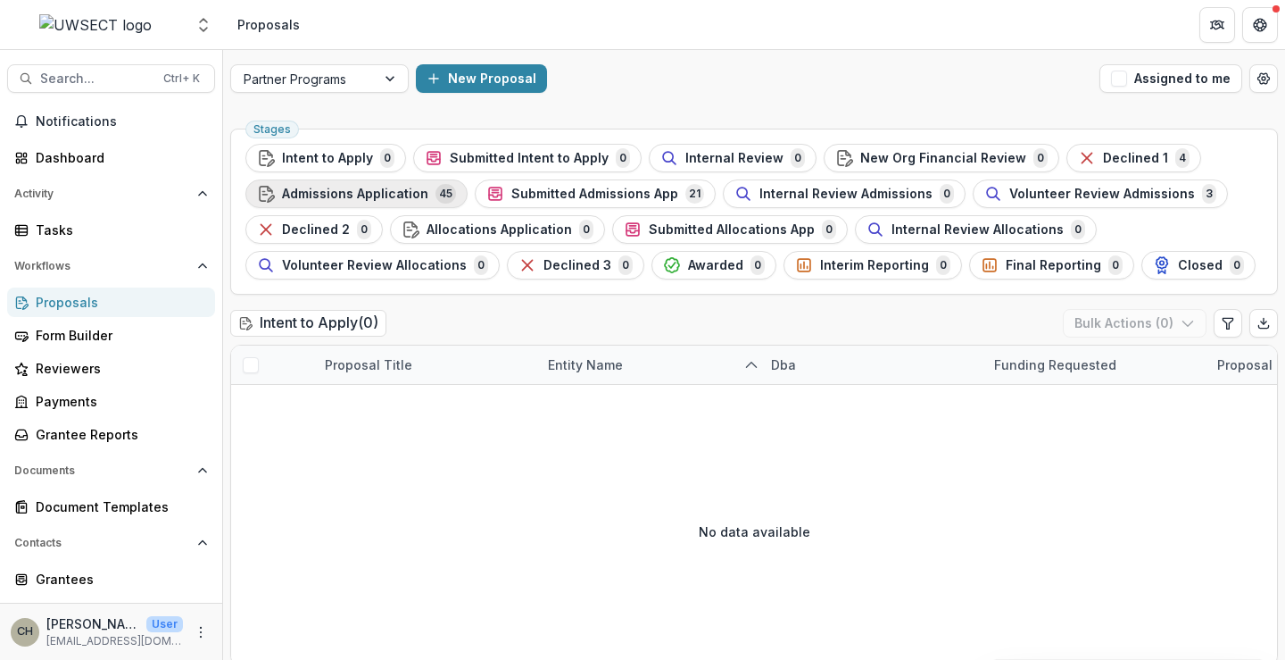
click at [370, 190] on span "Admissions Application" at bounding box center [355, 194] width 146 height 15
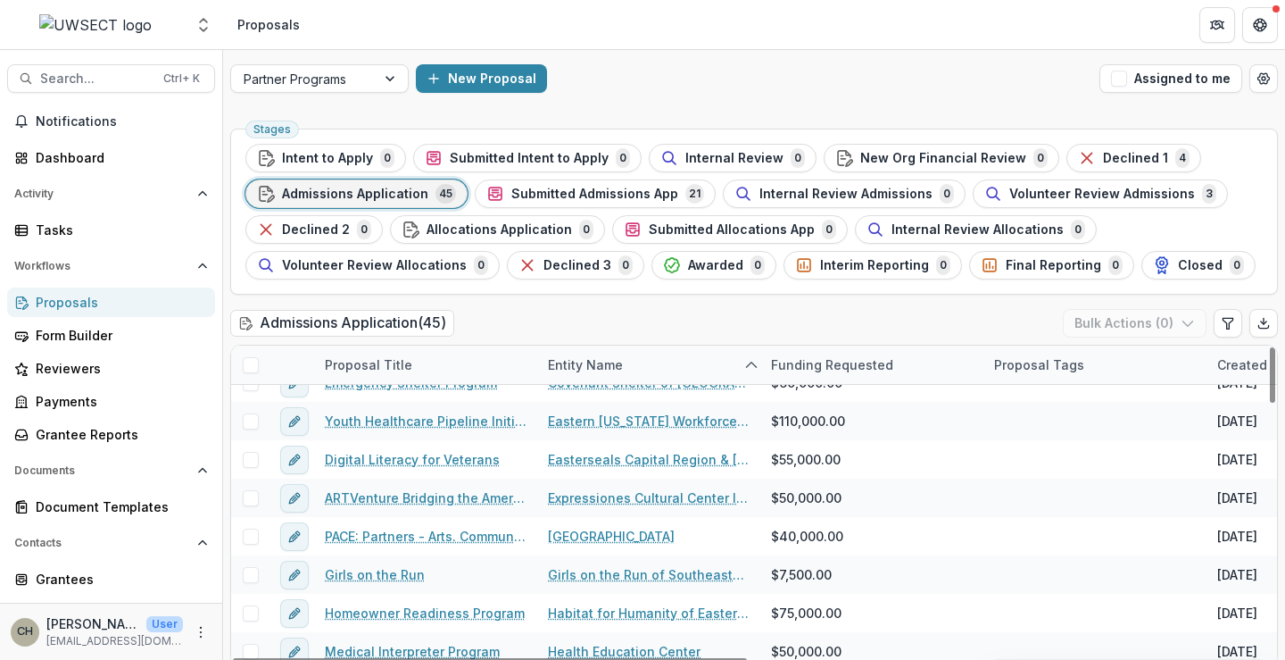
scroll to position [357, 0]
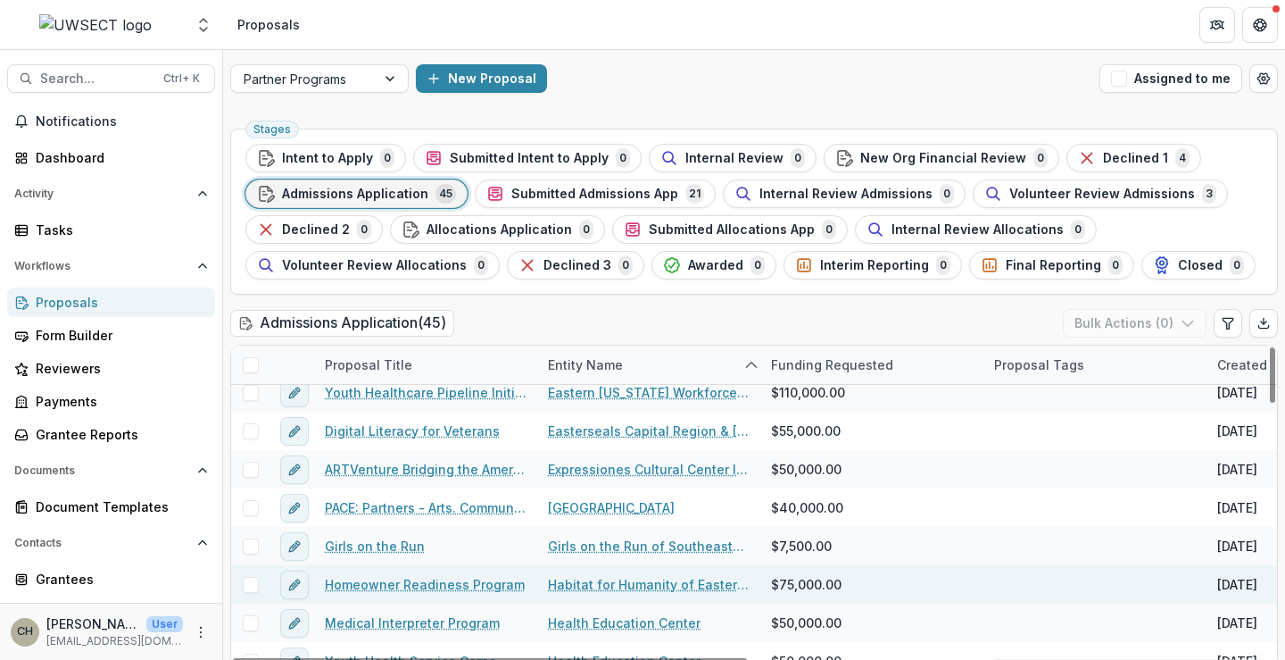
click at [468, 477] on link "Homeowner Readiness Program" at bounding box center [425, 584] width 200 height 19
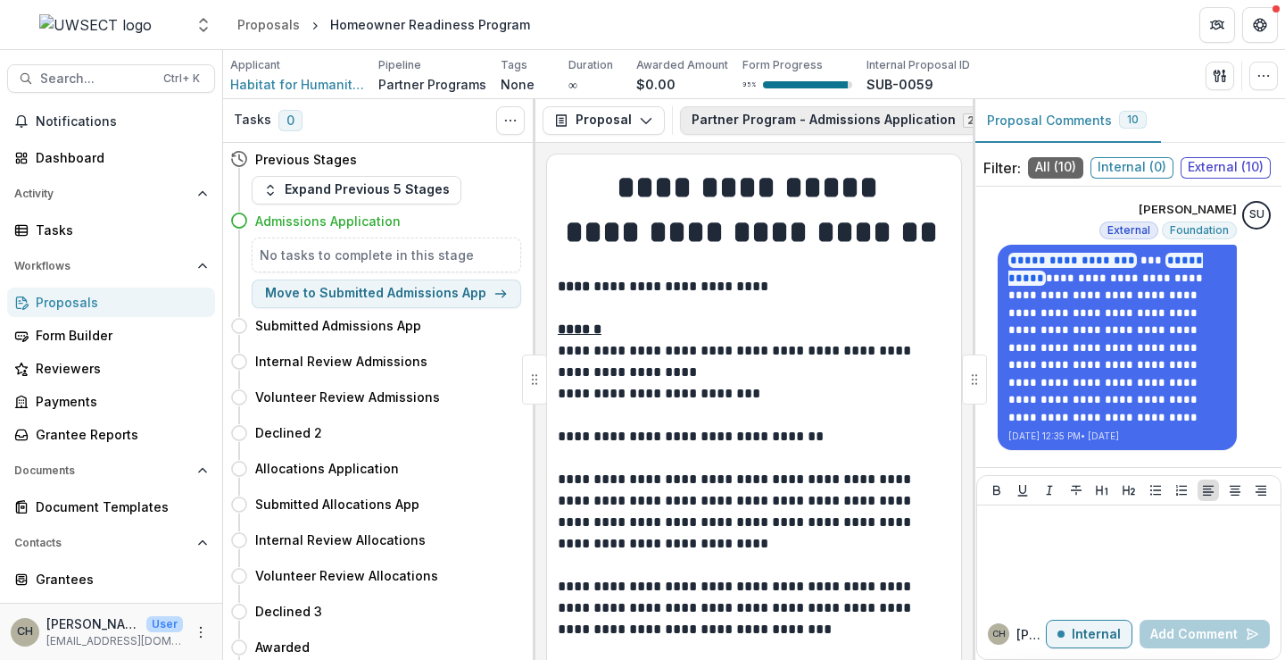
click at [748, 125] on button "Partner Program - Admissions Application 2" at bounding box center [846, 120] width 332 height 29
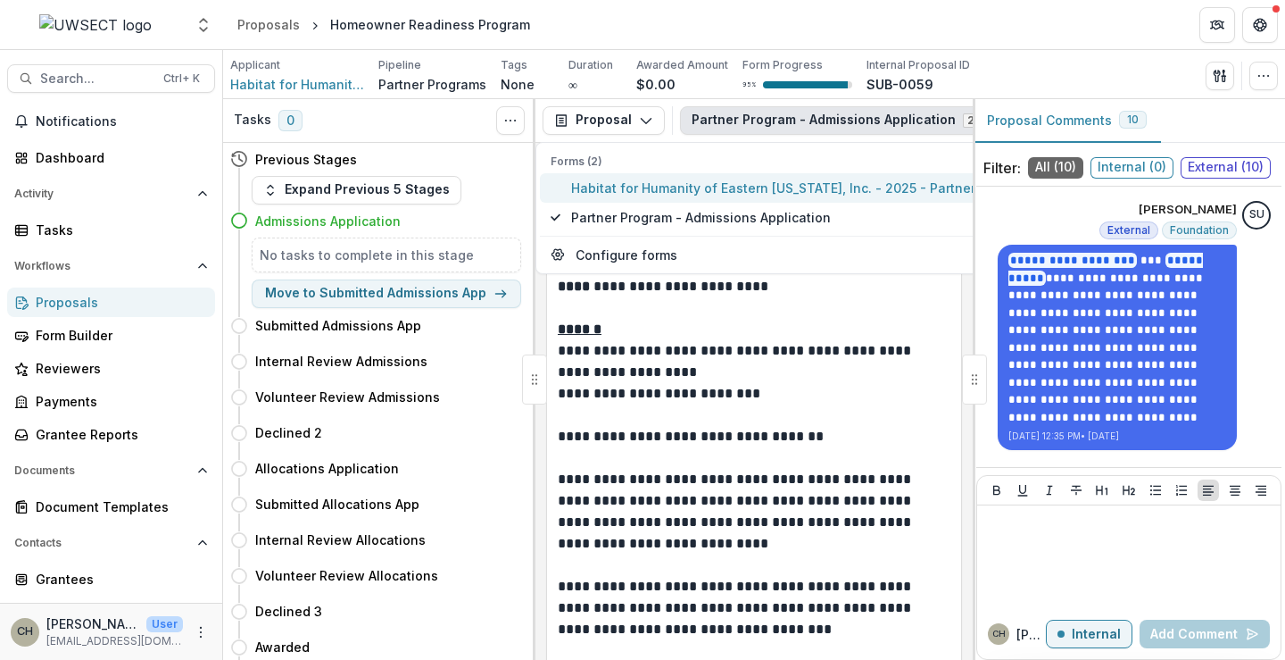
click at [682, 186] on span "Habitat for Humanity of Eastern [US_STATE], Inc. - 2025 - Partner Program Inten…" at bounding box center [848, 188] width 554 height 19
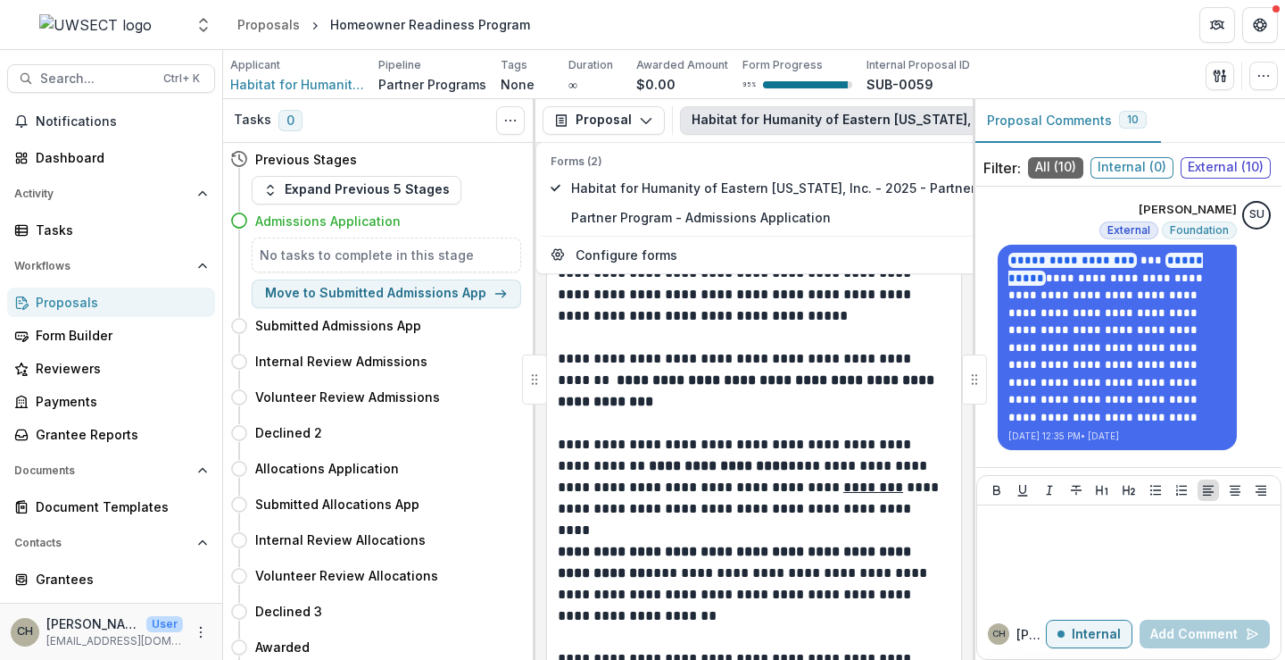
click at [827, 313] on p "**********" at bounding box center [751, 284] width 387 height 86
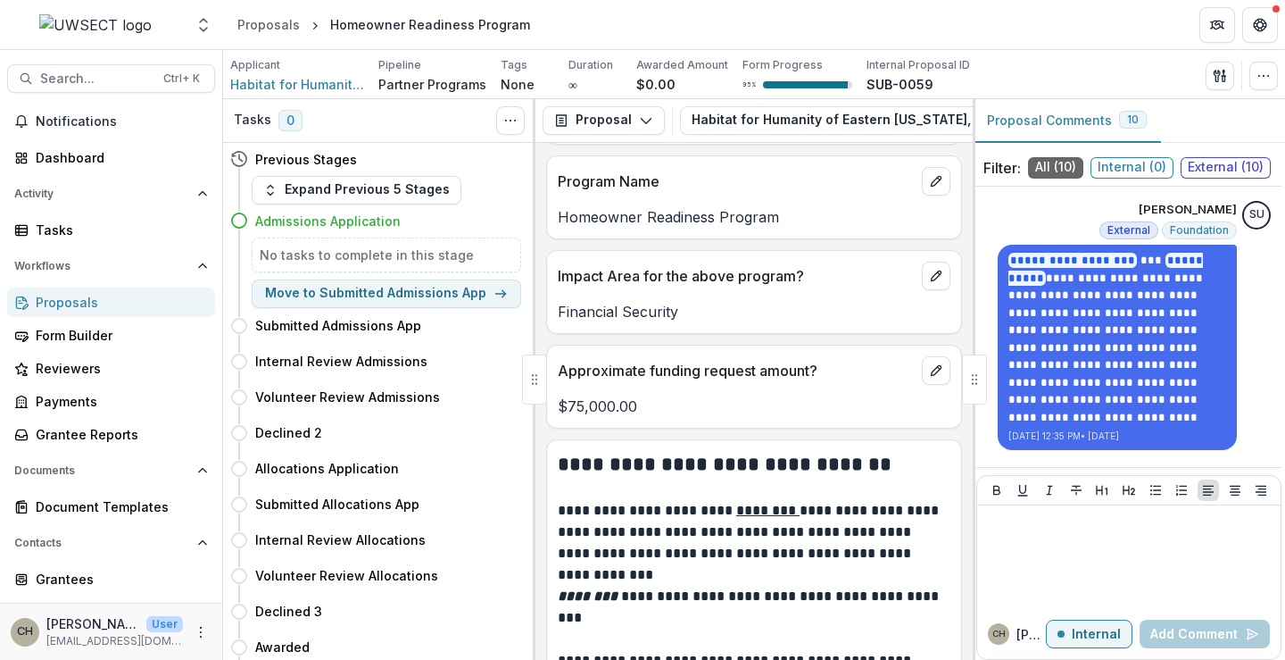
scroll to position [893, 0]
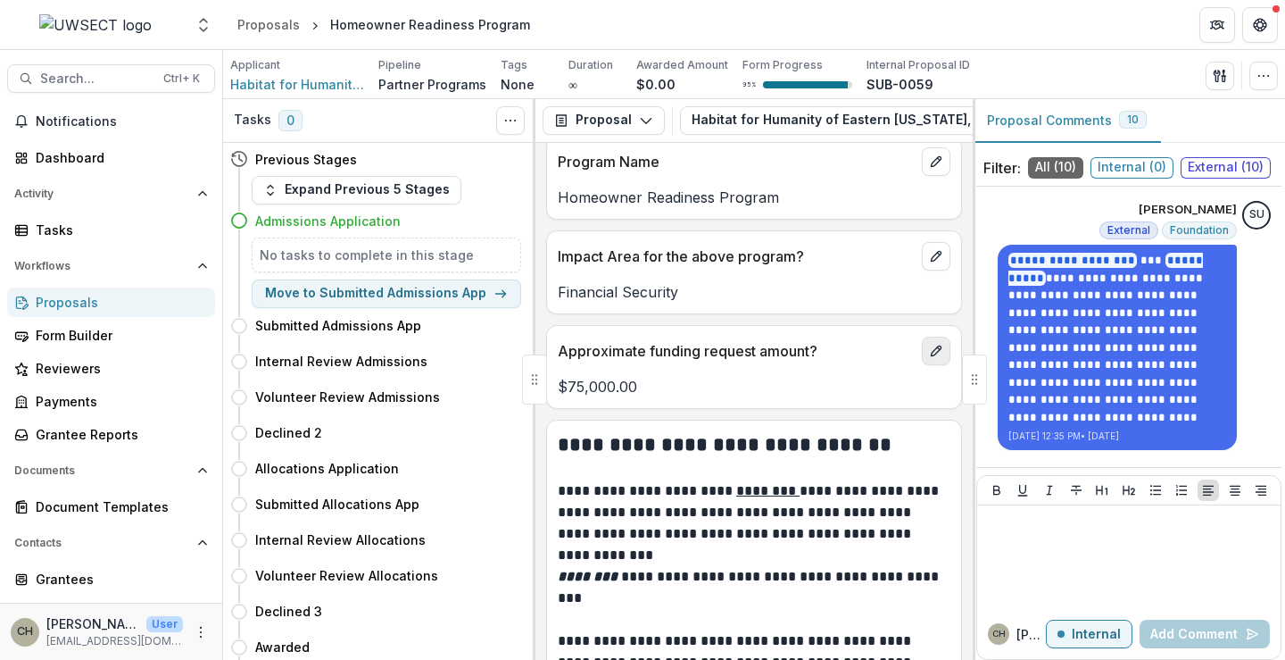
click at [926, 361] on button "edit" at bounding box center [936, 350] width 29 height 29
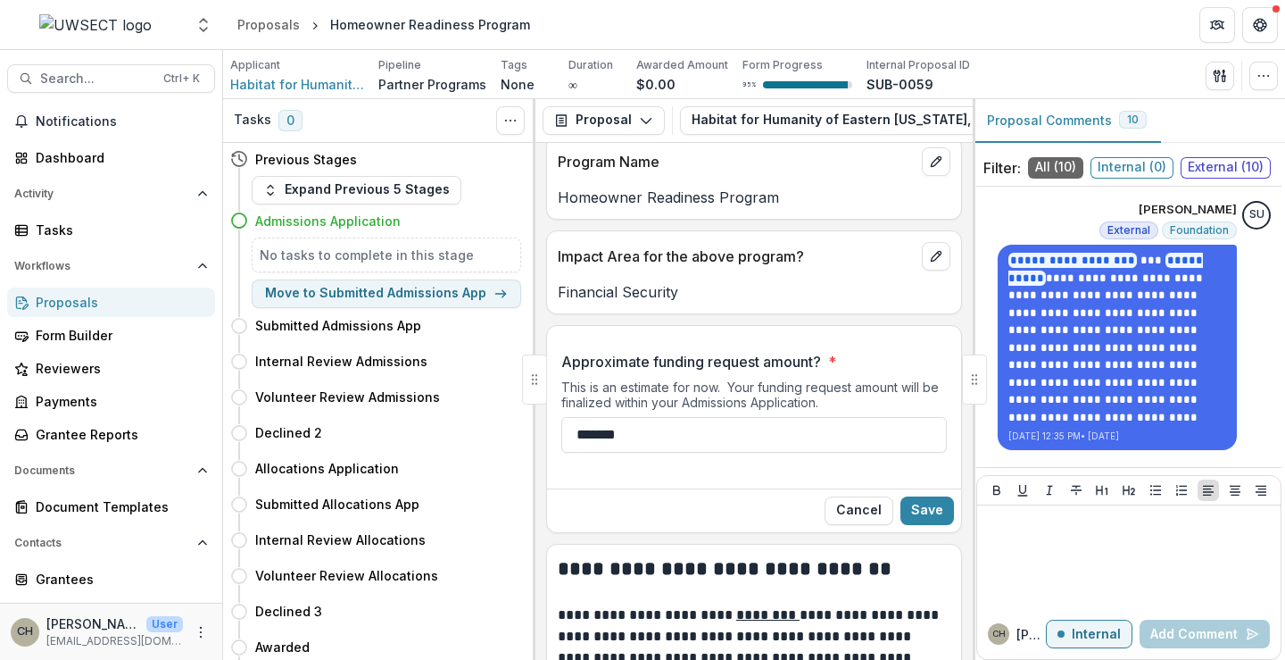
drag, startPoint x: 669, startPoint y: 445, endPoint x: 529, endPoint y: 442, distance: 139.3
click at [529, 442] on div "Tasks 0 Show Cancelled Tasks Previous Stages Expand Previous 5 Stages Admission…" at bounding box center [754, 379] width 1062 height 561
type input "********"
click at [935, 477] on button "Save" at bounding box center [928, 510] width 54 height 29
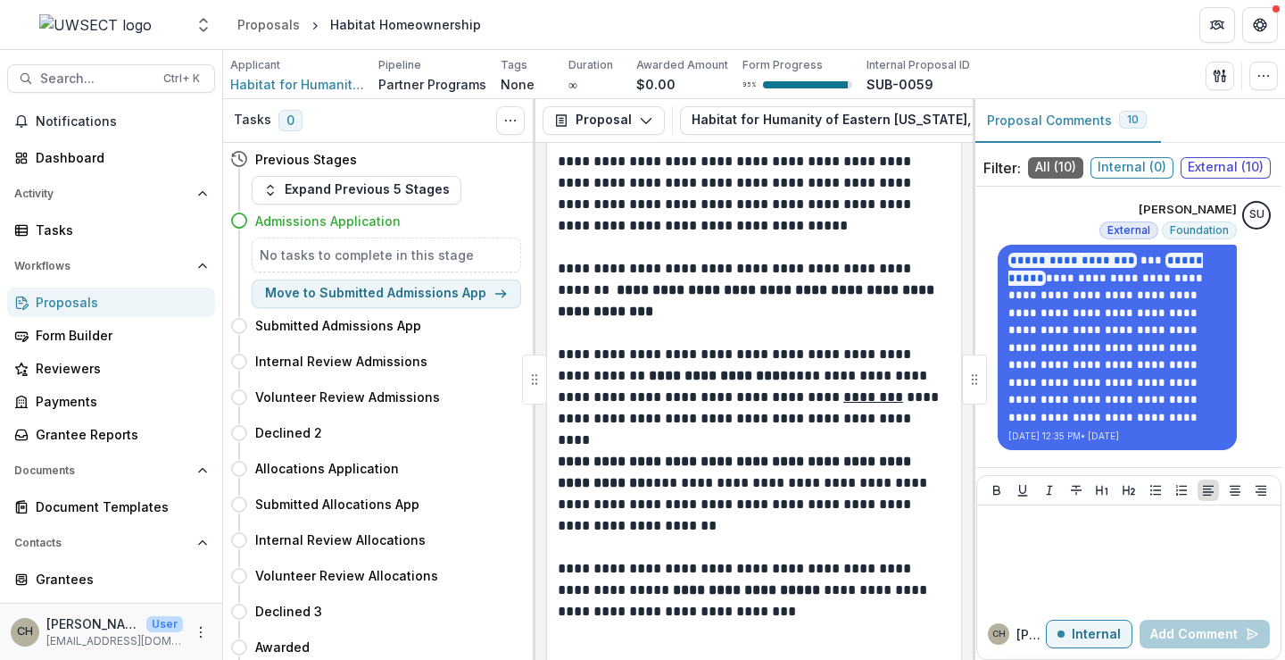
scroll to position [0, 0]
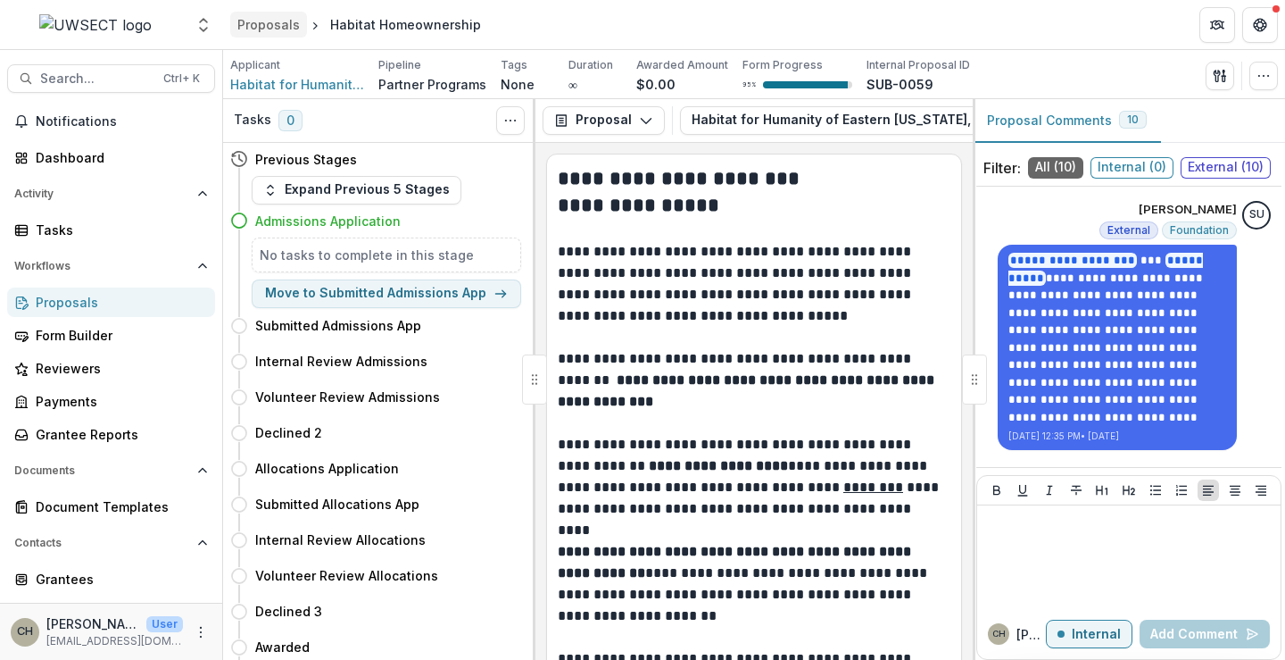
click at [241, 21] on div "Proposals" at bounding box center [268, 24] width 62 height 19
